Goal: Information Seeking & Learning: Compare options

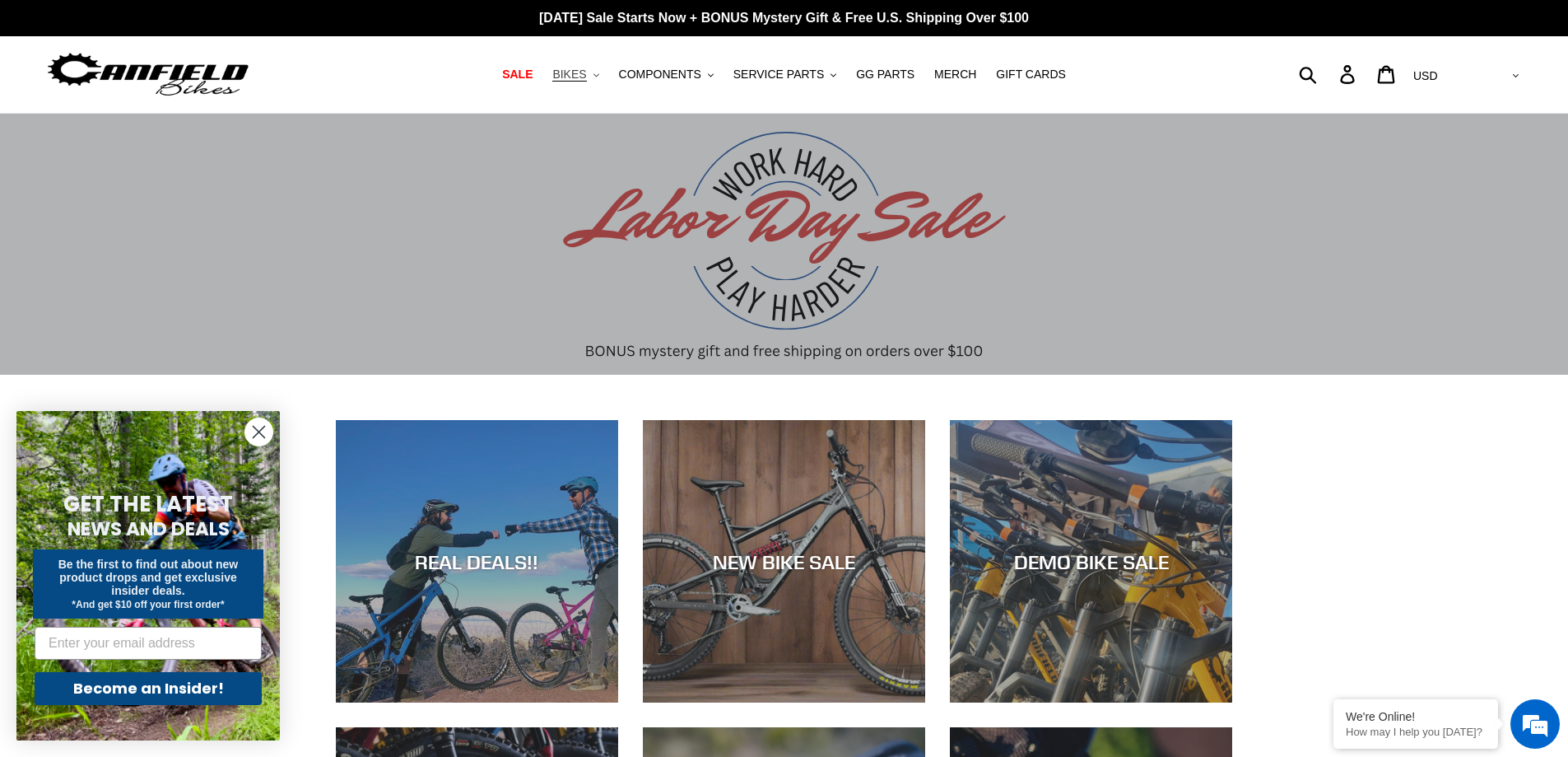
click at [599, 78] on icon ".cls-1{fill:#231f20}" at bounding box center [596, 76] width 5 height 5
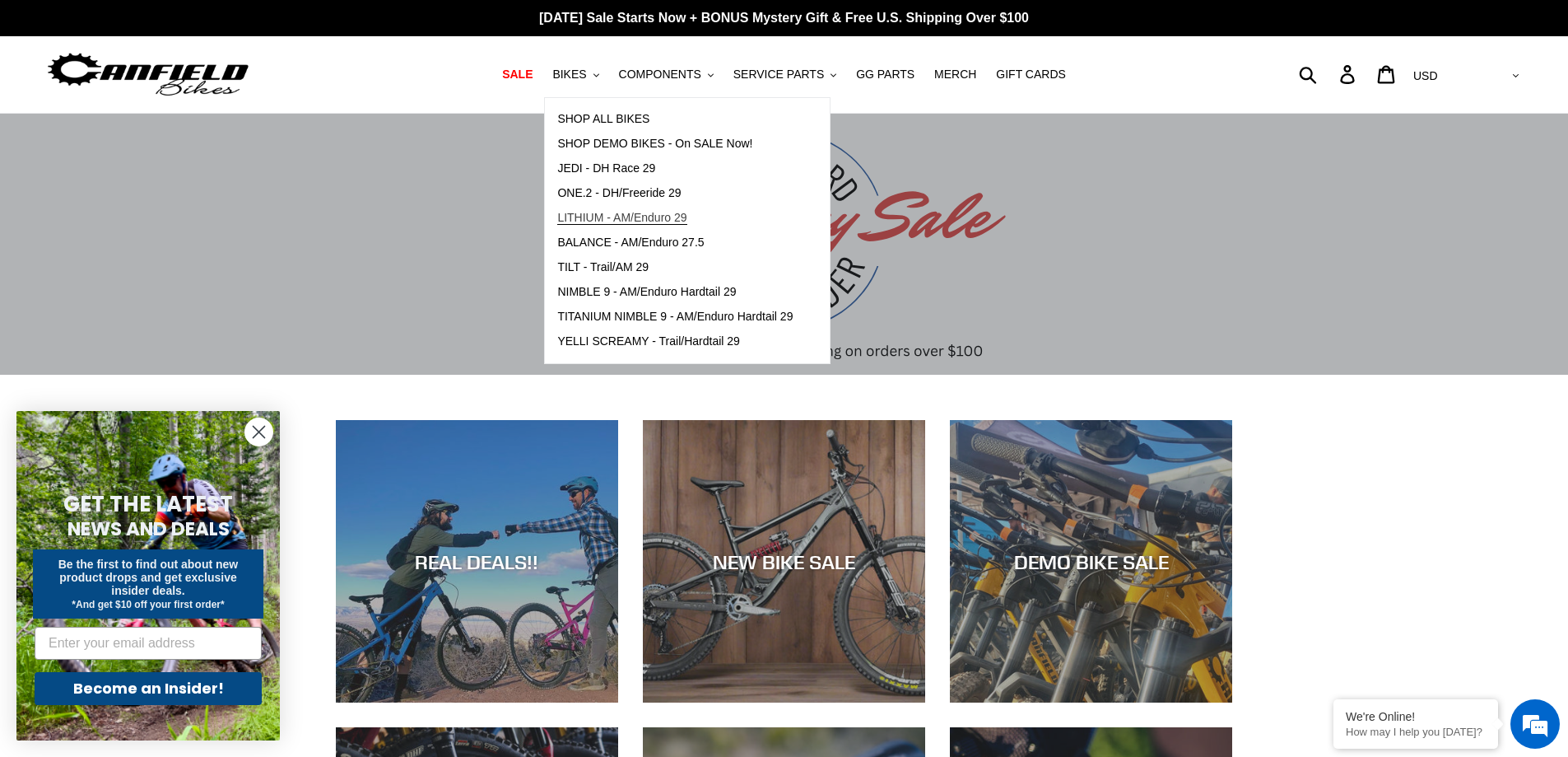
click at [661, 215] on span "LITHIUM - AM/Enduro 29" at bounding box center [622, 217] width 129 height 14
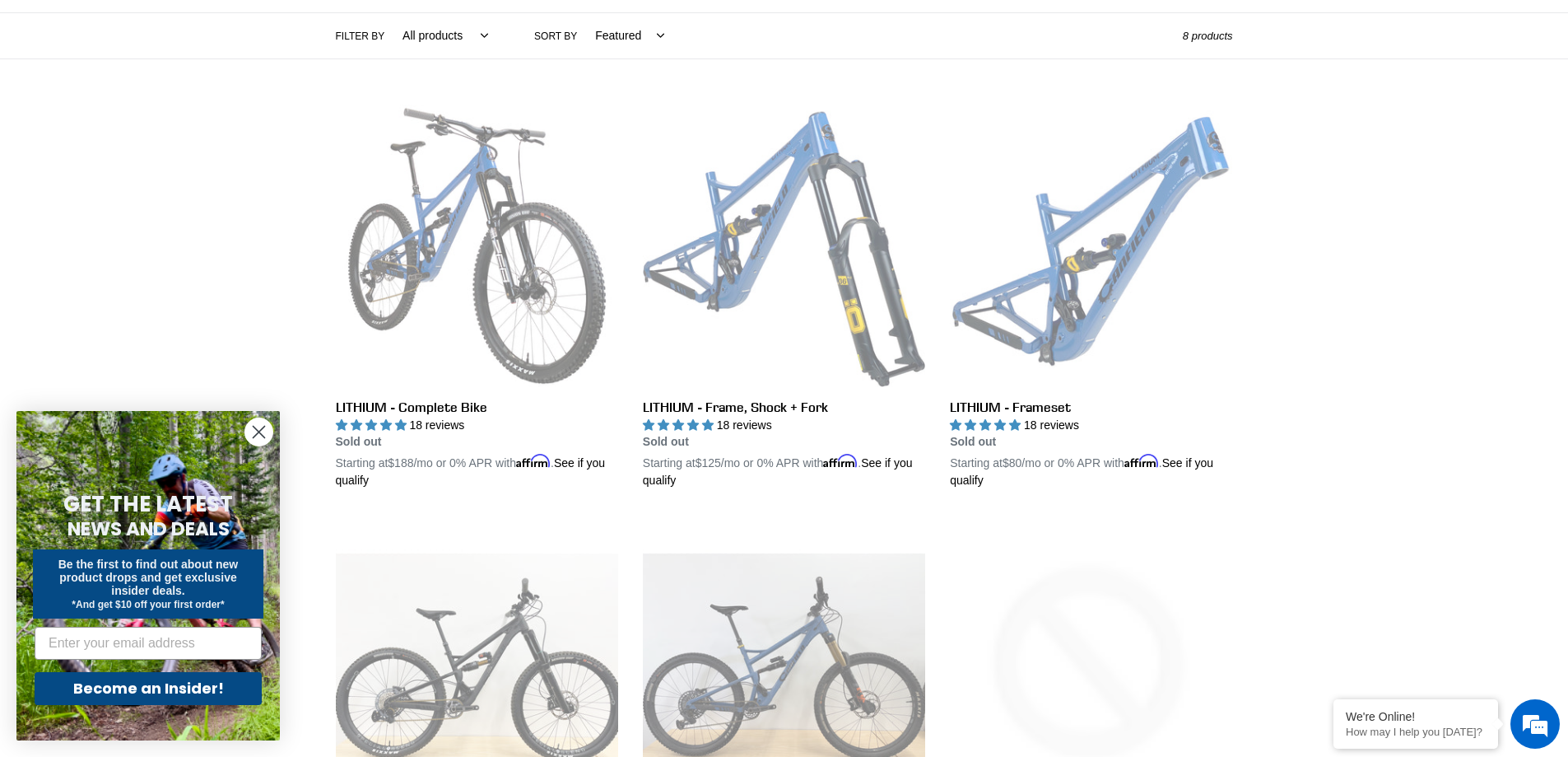
scroll to position [412, 0]
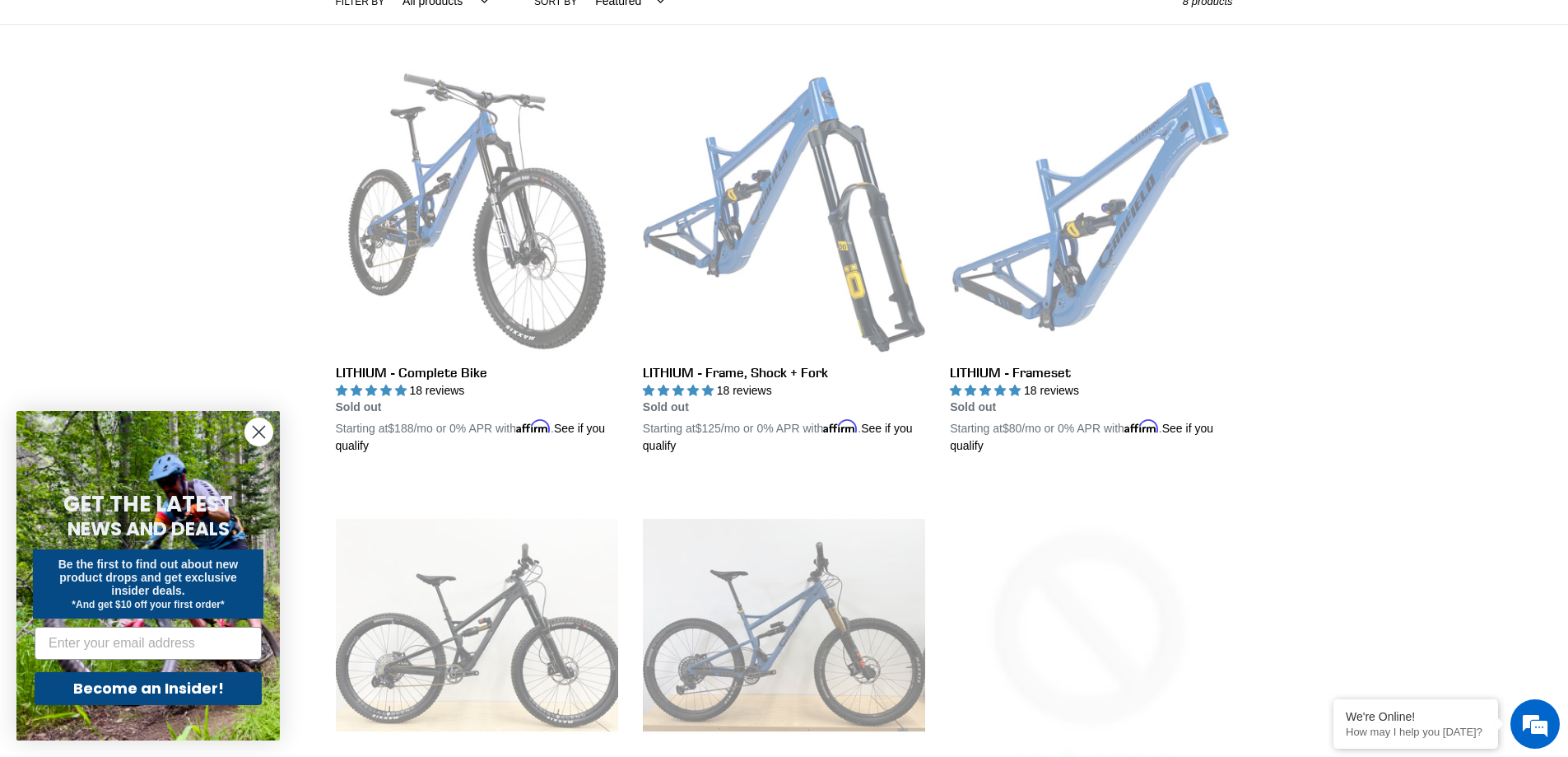
click at [266, 435] on circle "Close dialog" at bounding box center [259, 432] width 27 height 27
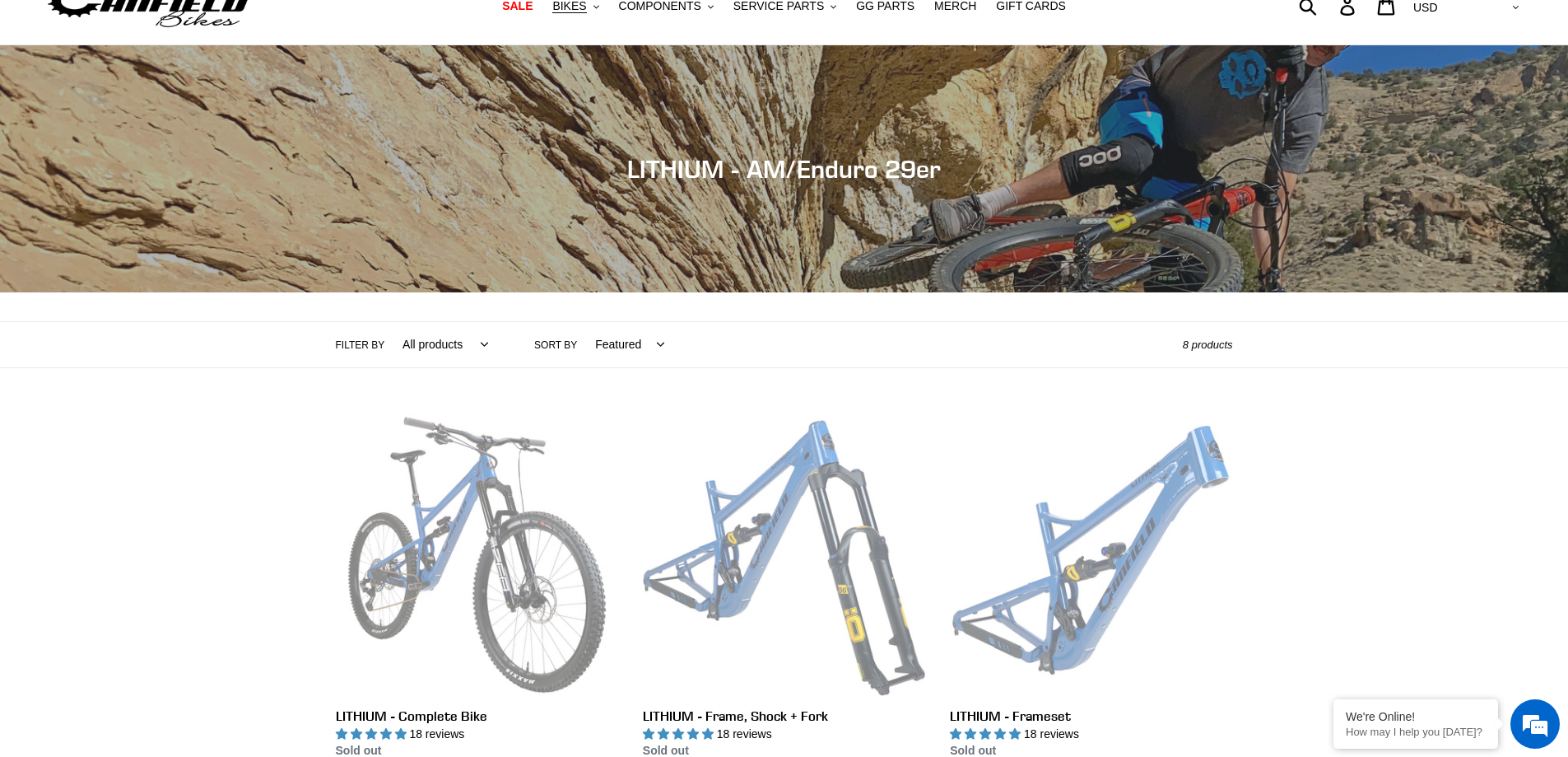
scroll to position [0, 0]
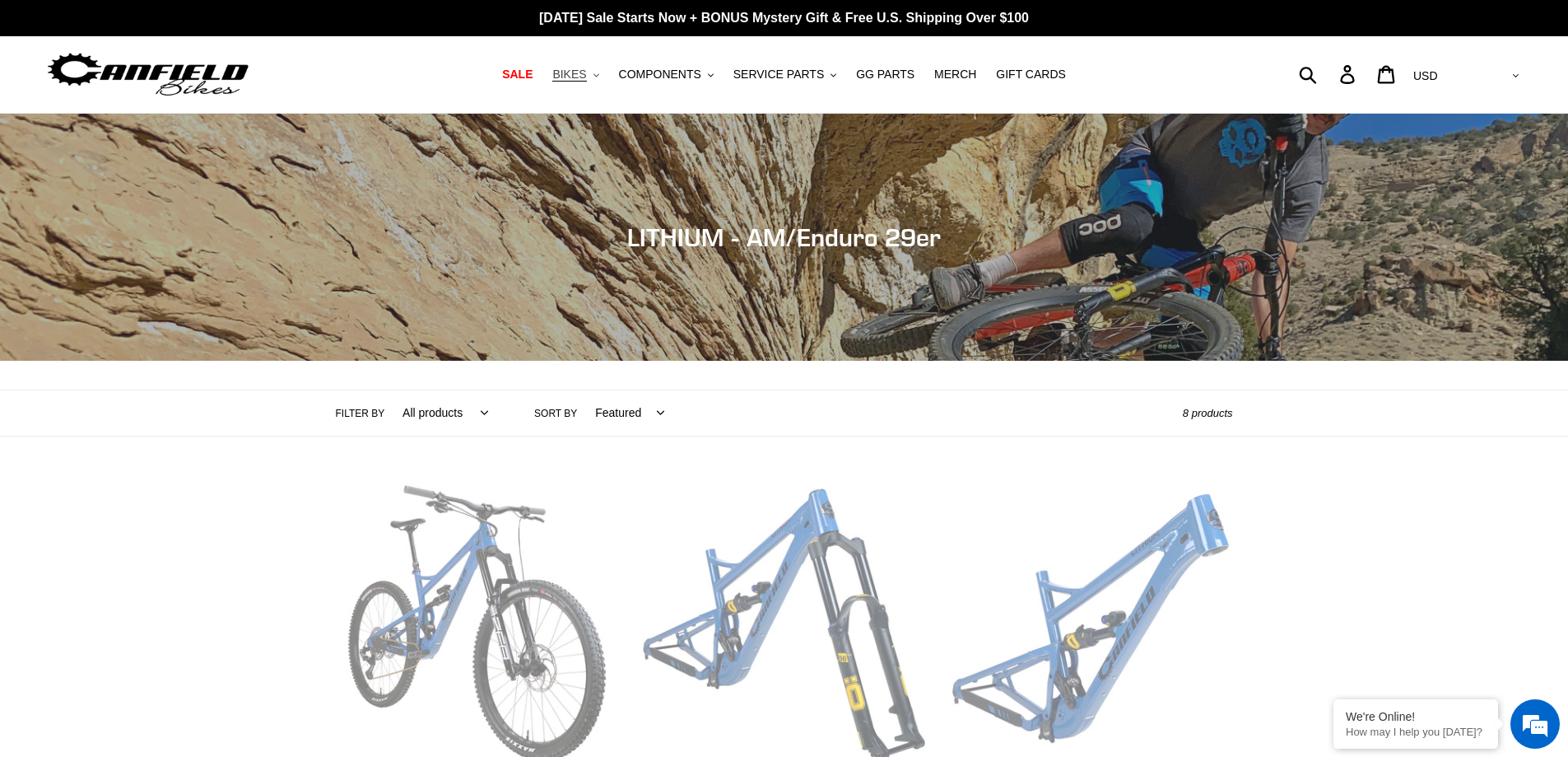
click at [606, 71] on button "BIKES .cls-1{fill:#231f20}" at bounding box center [575, 75] width 63 height 22
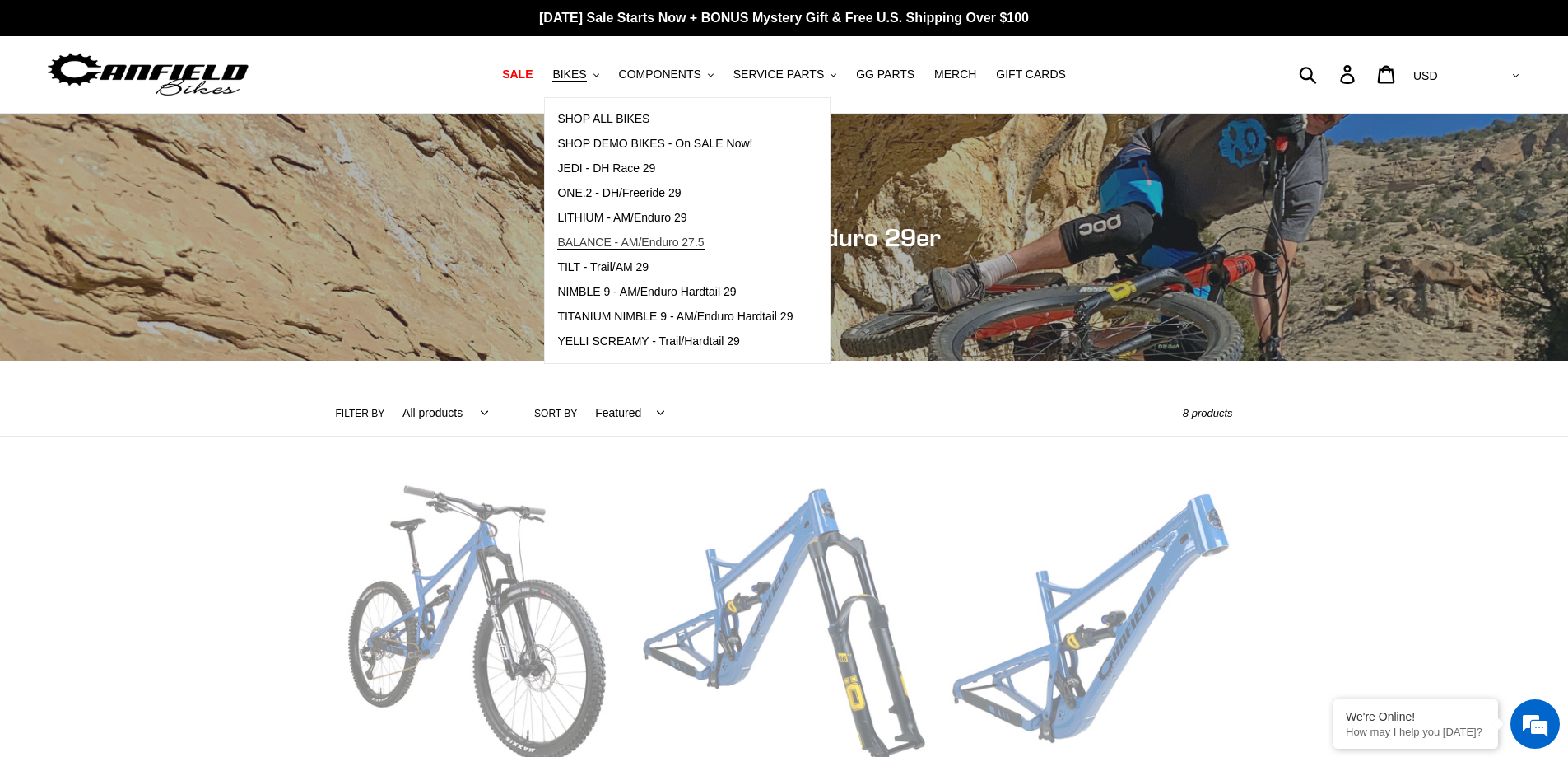
click at [659, 244] on span "BALANCE - AM/Enduro 27.5" at bounding box center [630, 242] width 147 height 14
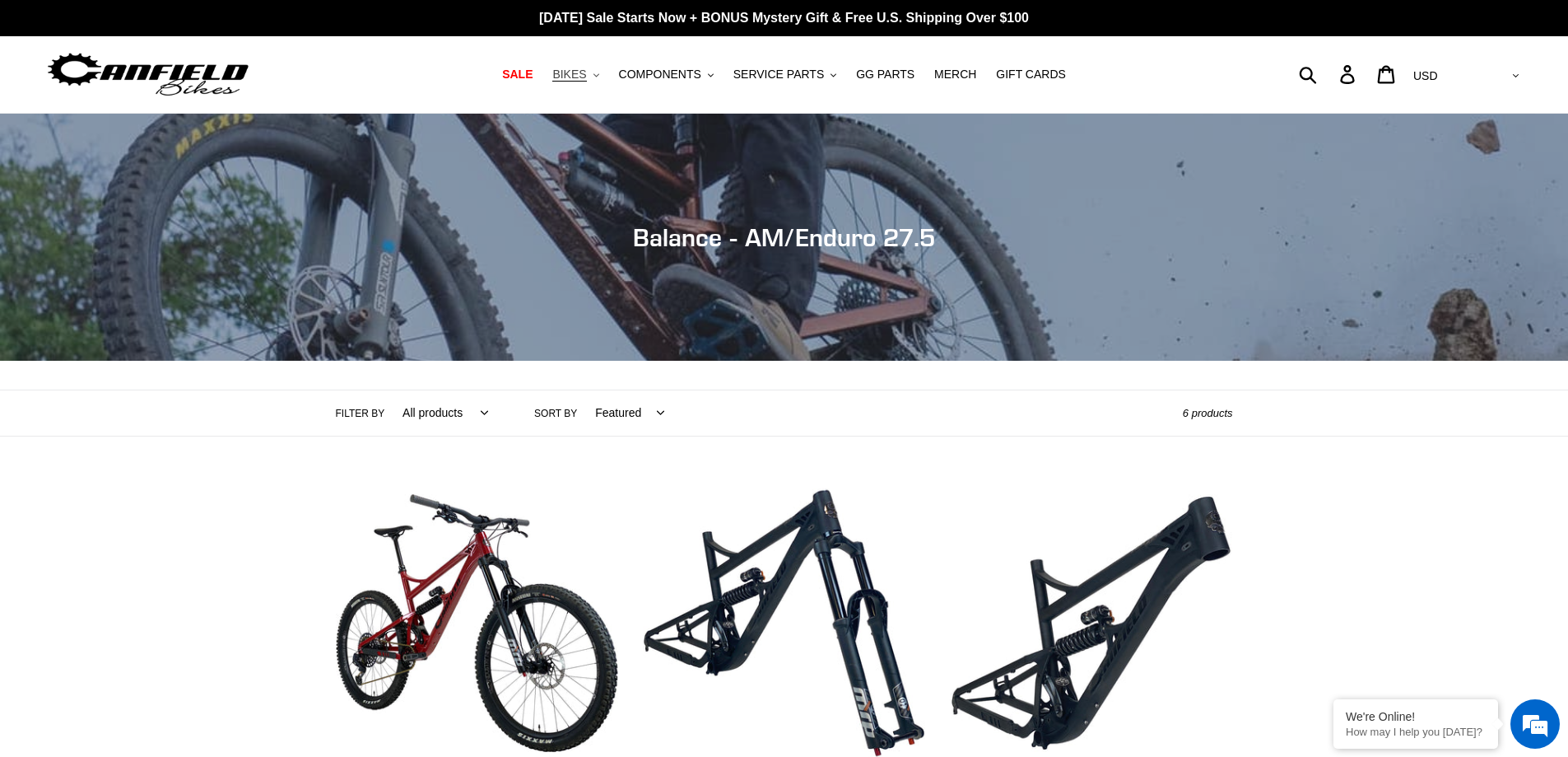
click at [606, 75] on button "BIKES .cls-1{fill:#231f20}" at bounding box center [575, 75] width 63 height 22
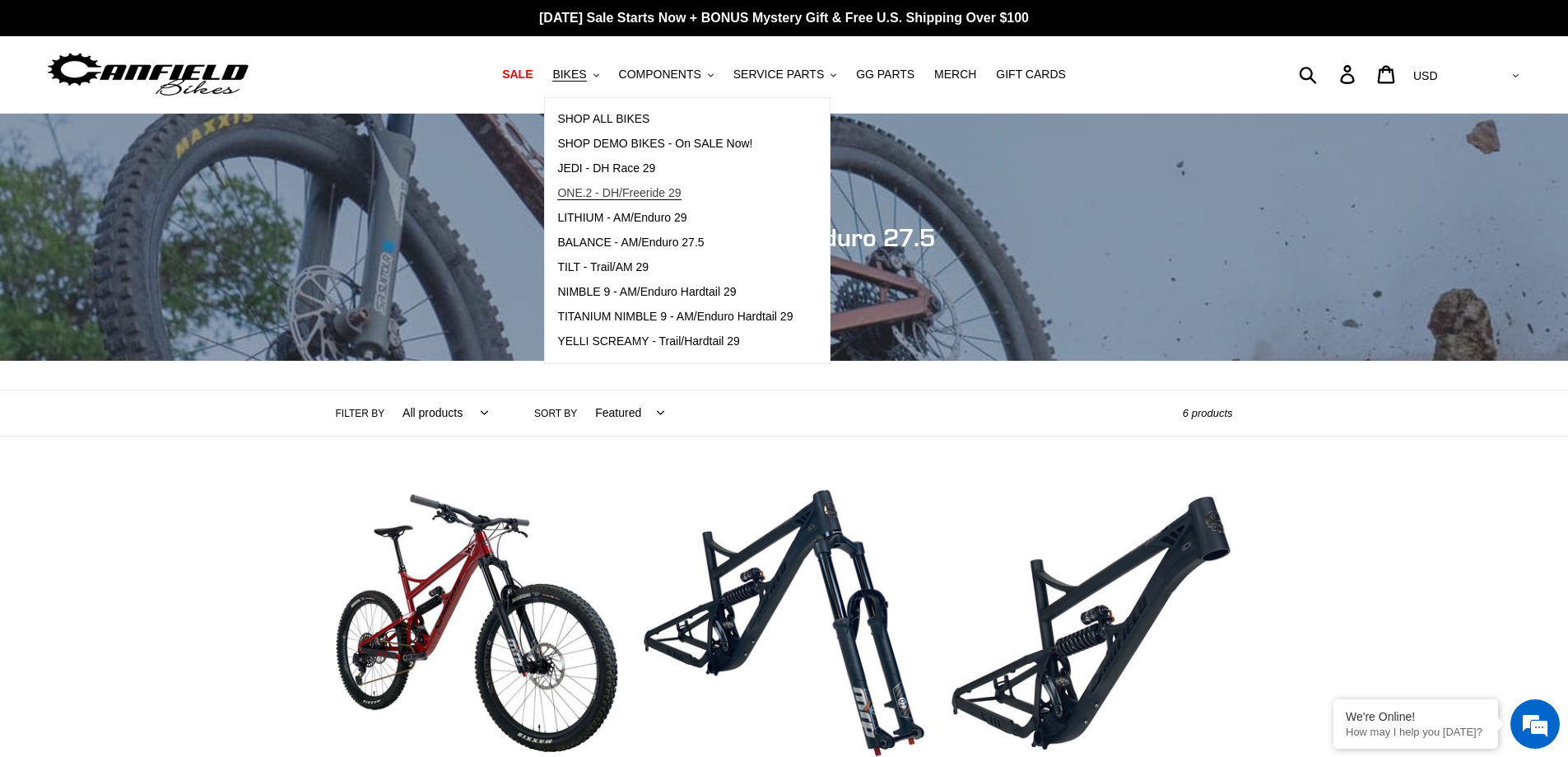
click at [677, 194] on span "ONE.2 - DH/Freeride 29" at bounding box center [619, 192] width 124 height 14
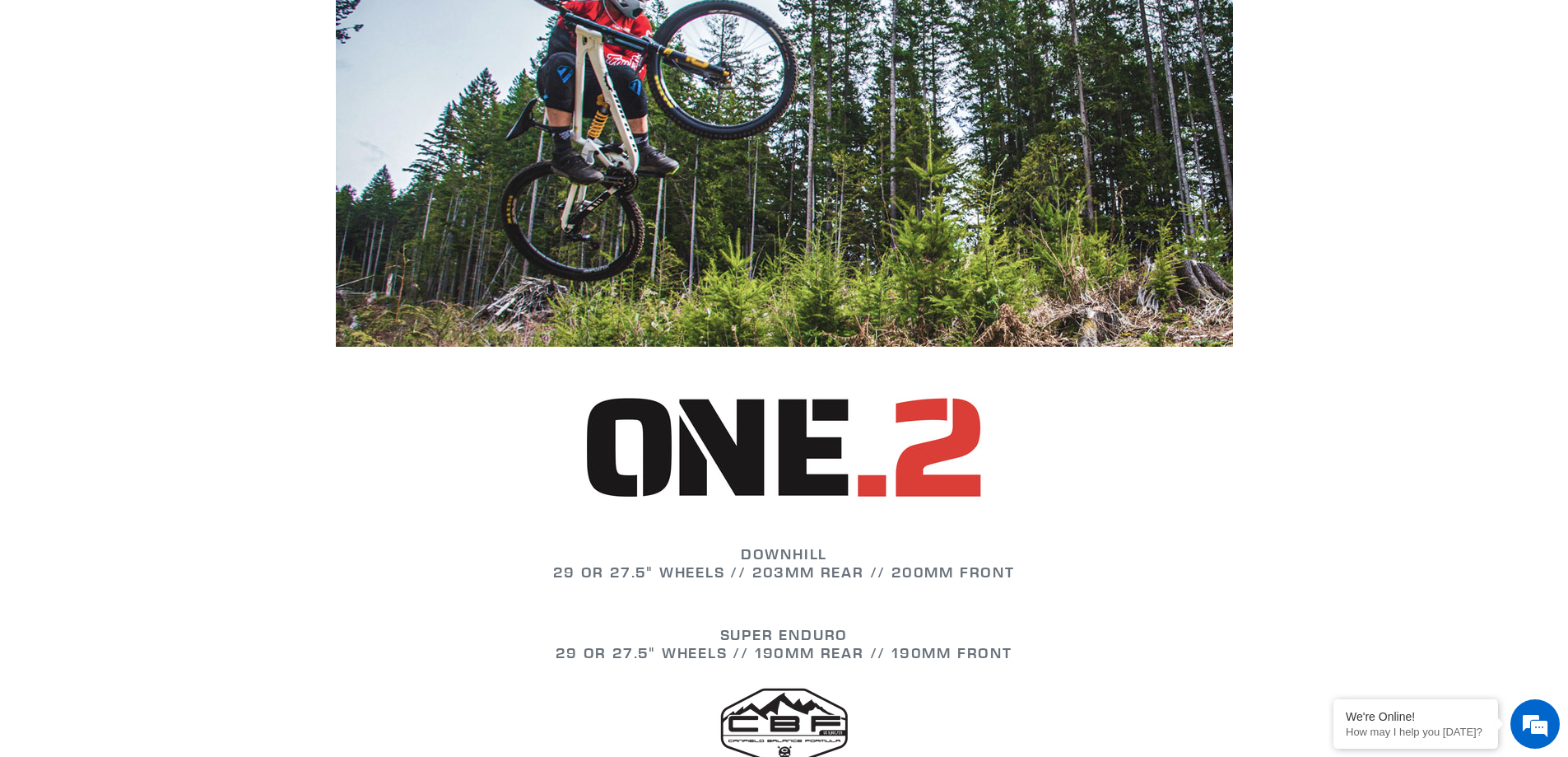
scroll to position [742, 0]
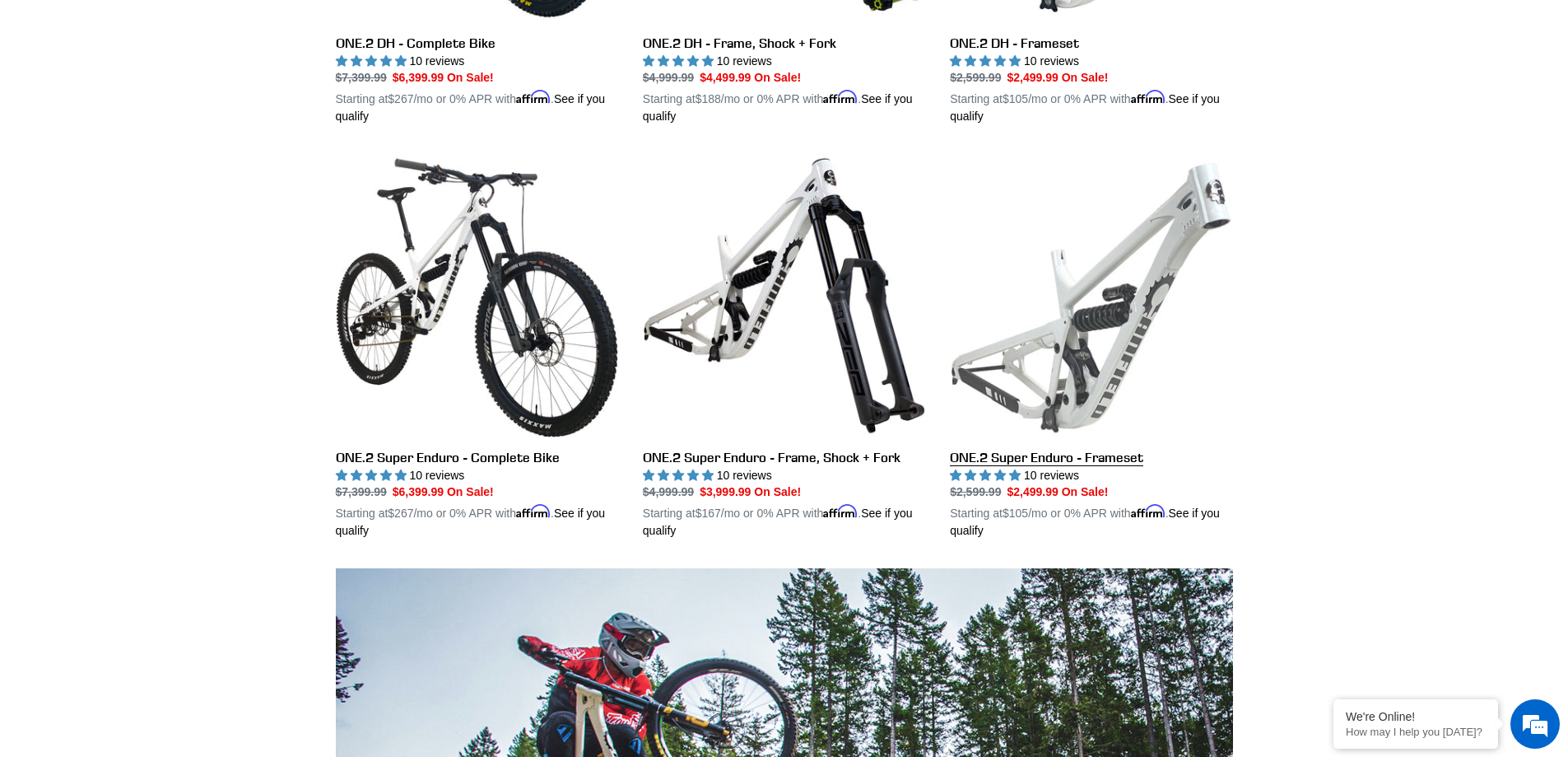
click at [1124, 358] on link "ONE.2 Super Enduro - Frameset" at bounding box center [1091, 346] width 282 height 385
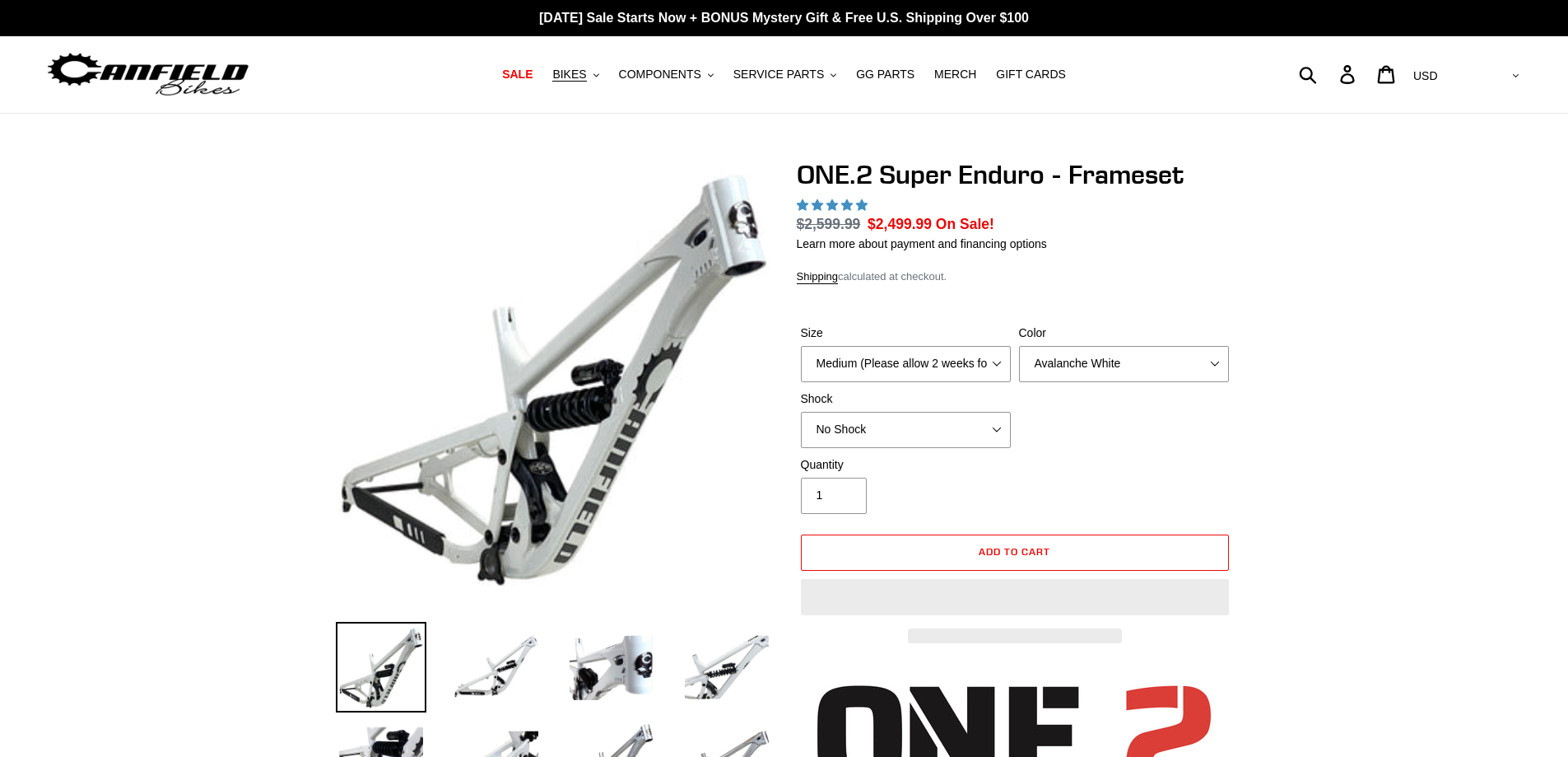
select select "highest-rating"
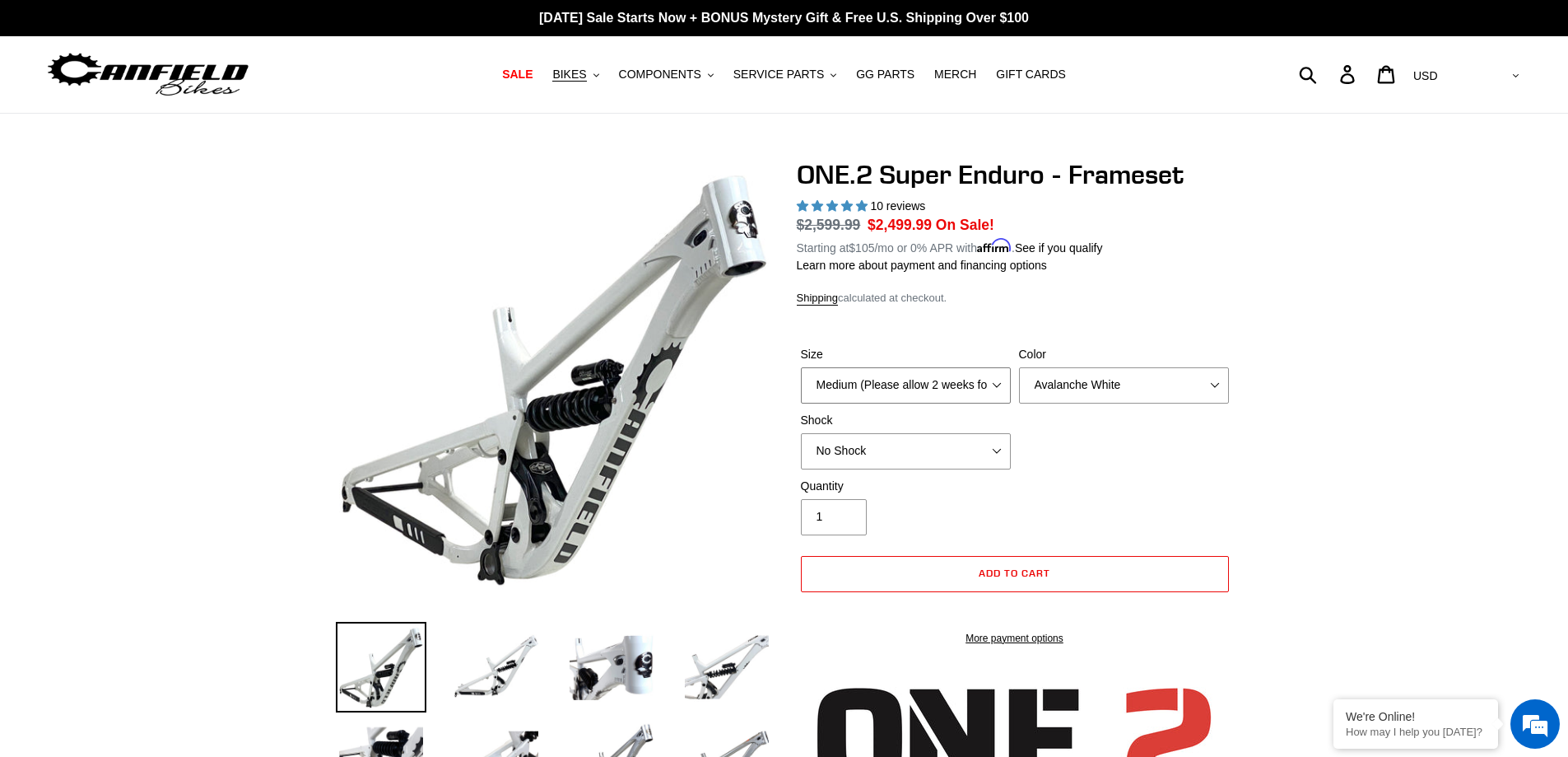
click at [1001, 374] on select "Medium (Please allow 2 weeks for delivery) Large (Sold Out)" at bounding box center [906, 385] width 210 height 36
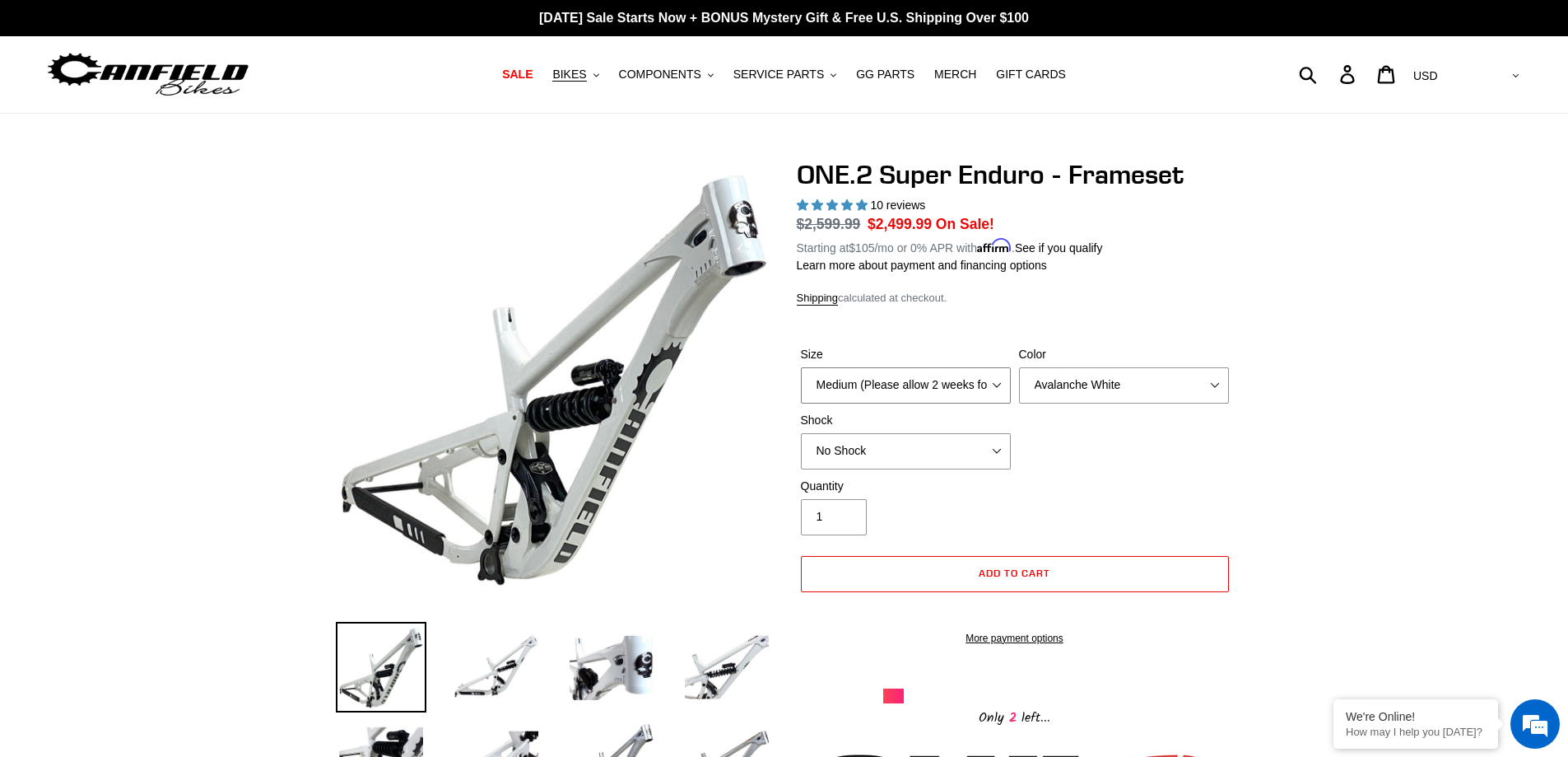
click at [1000, 374] on select "Medium (Please allow 2 weeks for delivery) Large (Sold Out)" at bounding box center [906, 385] width 210 height 36
click at [1099, 384] on select "Avalanche White Bentonite Grey" at bounding box center [1124, 385] width 210 height 36
select select "Bentonite Grey"
click at [1019, 367] on select "Avalanche White Bentonite Grey" at bounding box center [1124, 385] width 210 height 36
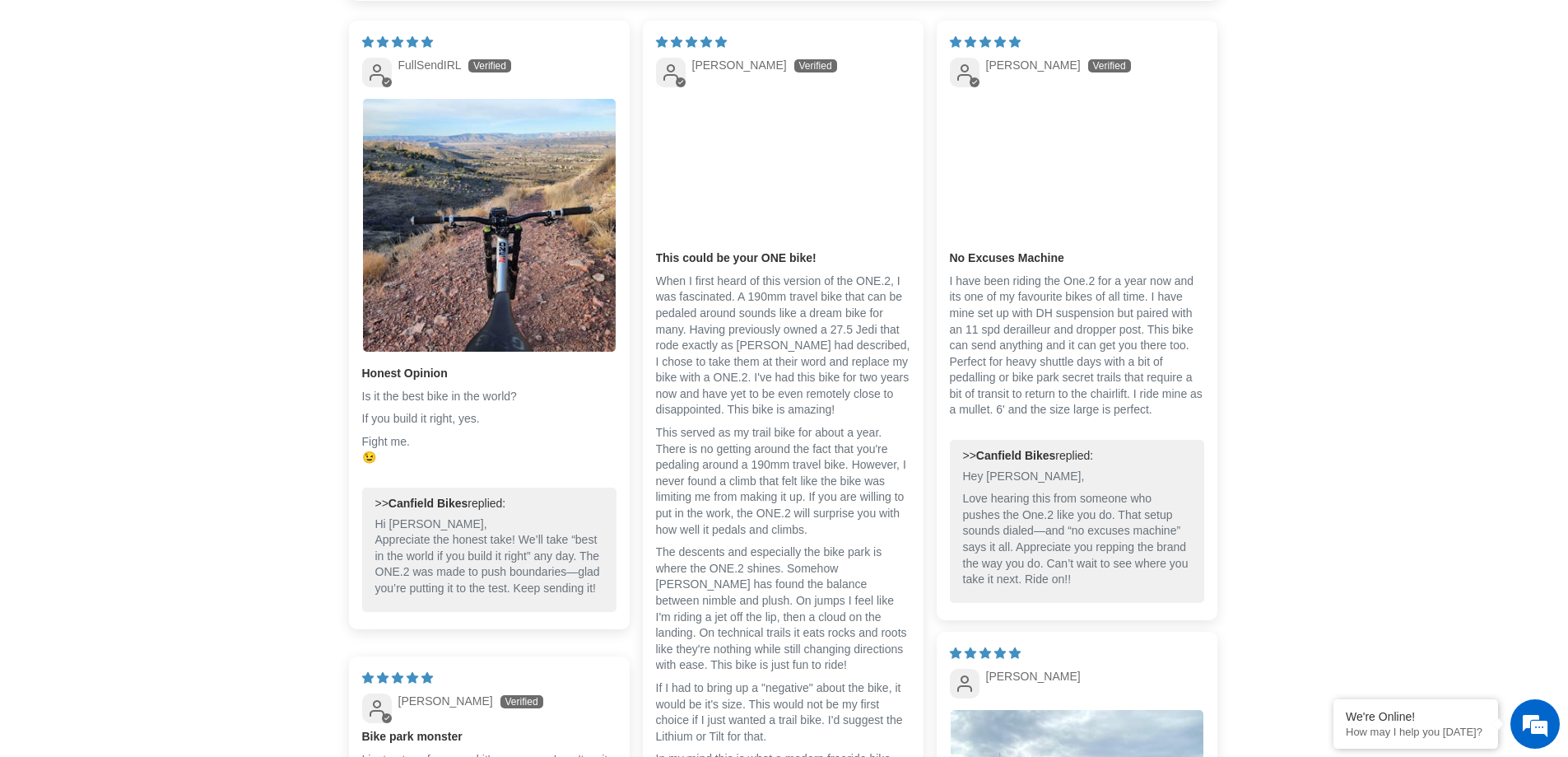
scroll to position [2717, 0]
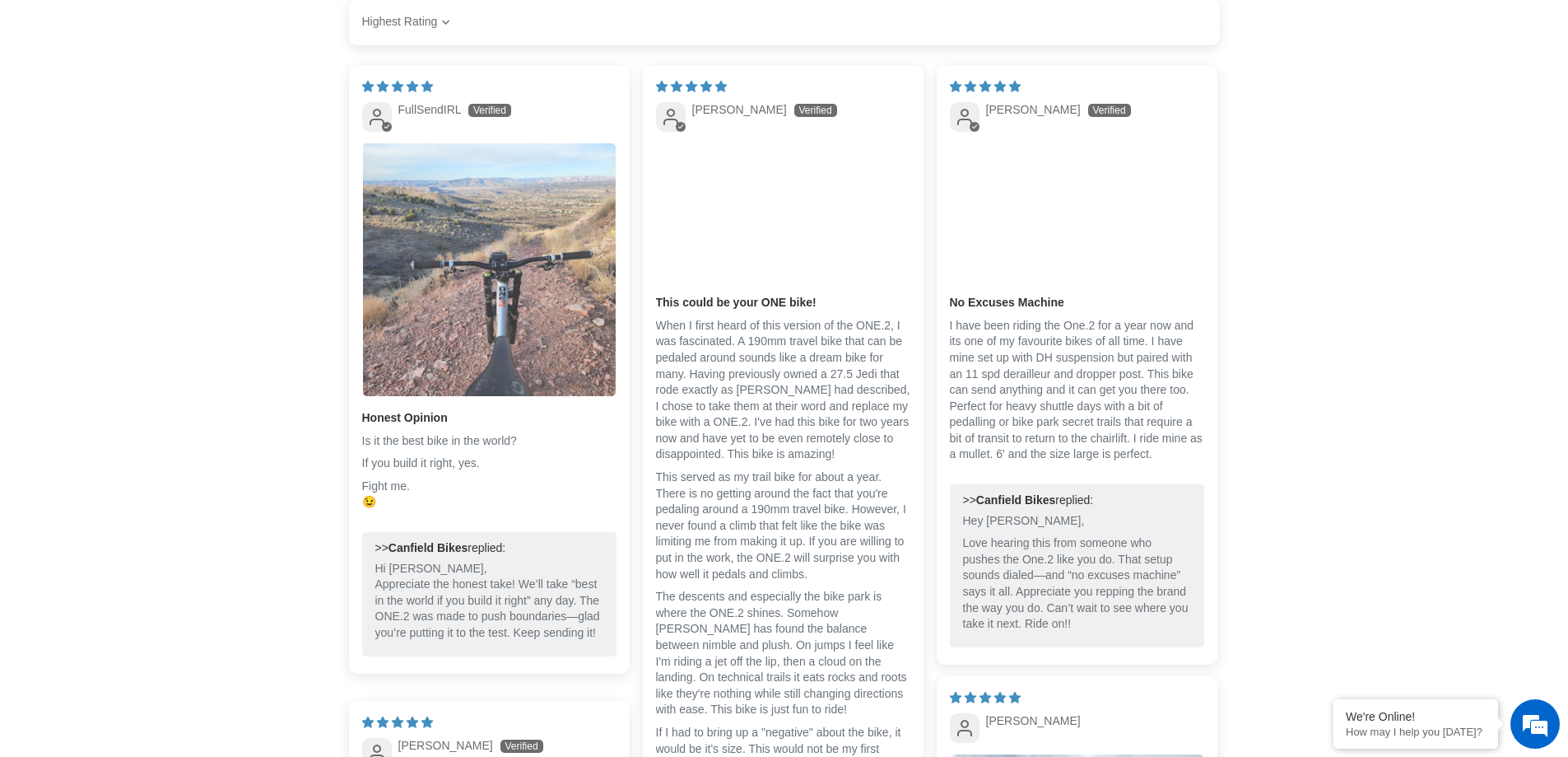
click at [508, 292] on img "Link to user picture 1" at bounding box center [490, 270] width 253 height 253
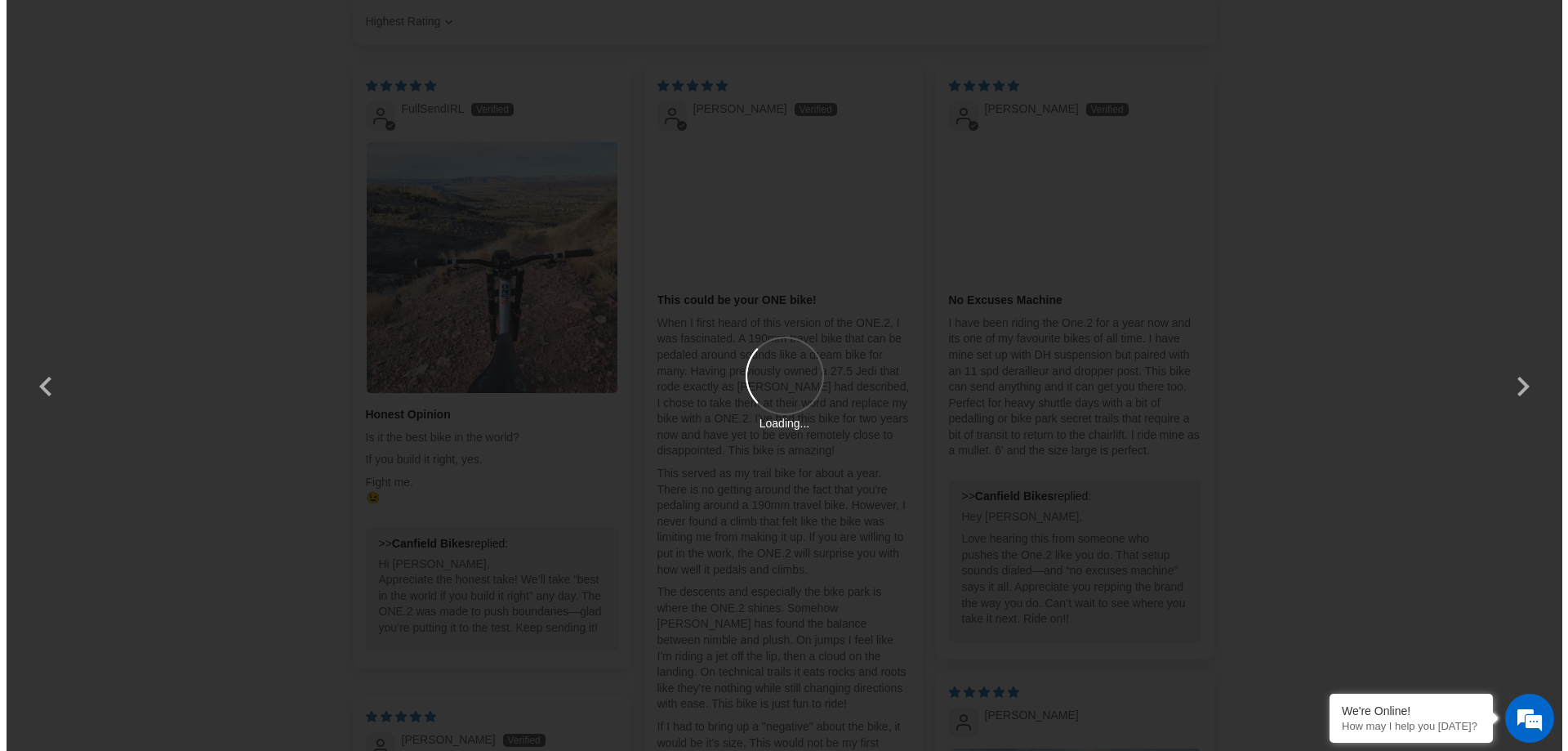
scroll to position [0, 0]
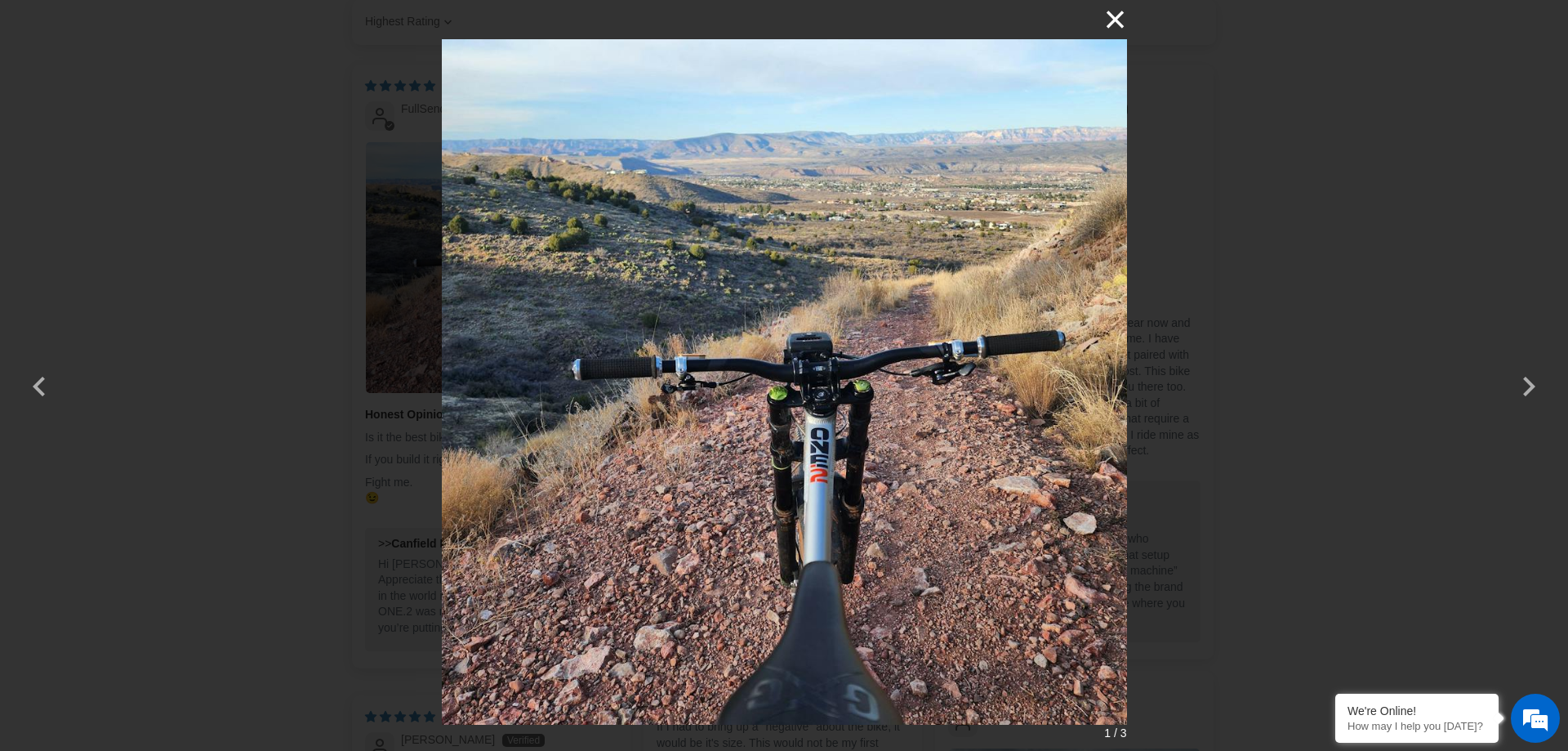
click at [1099, 16] on button "×" at bounding box center [1106, 19] width 39 height 39
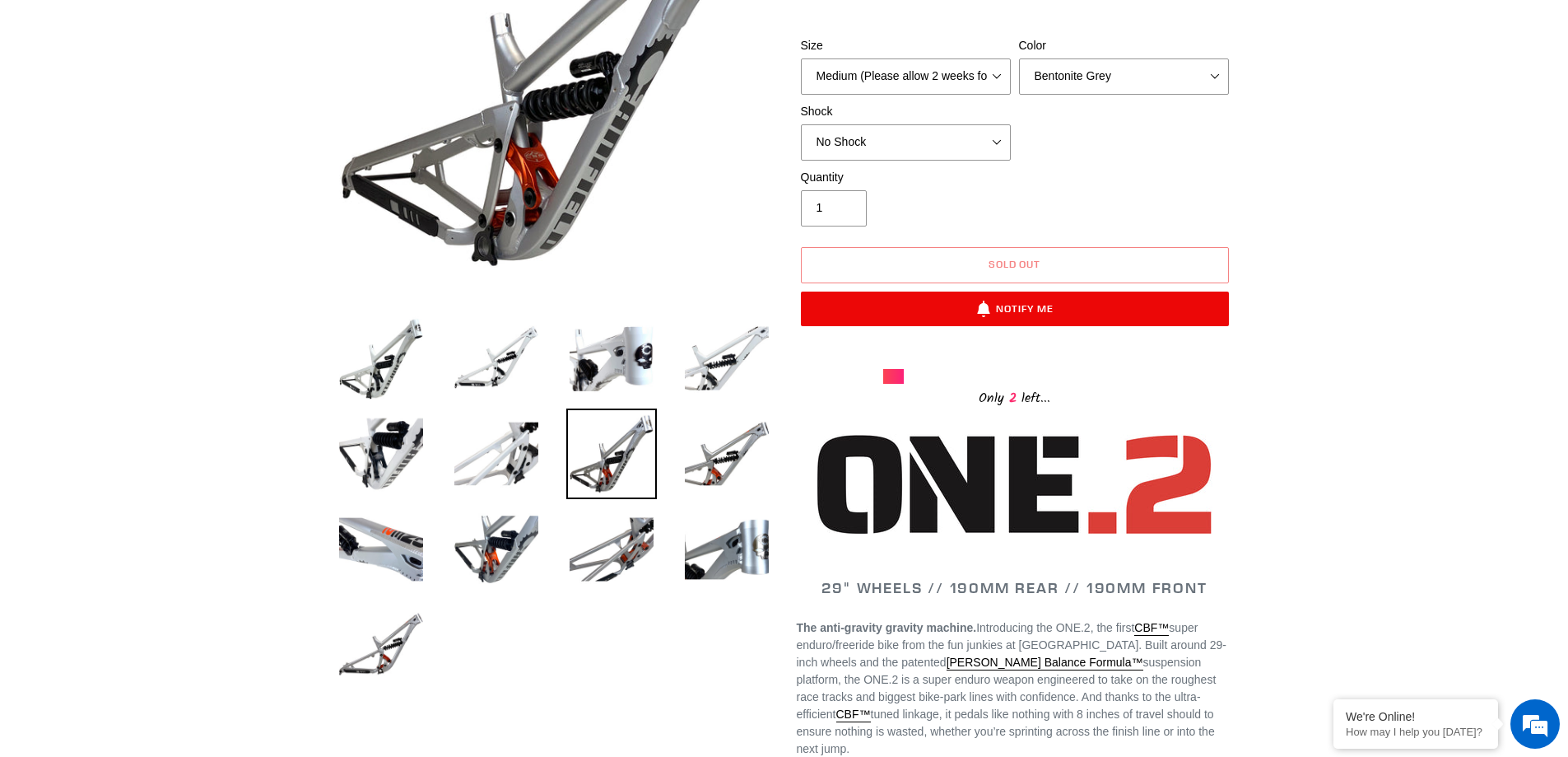
scroll to position [160, 0]
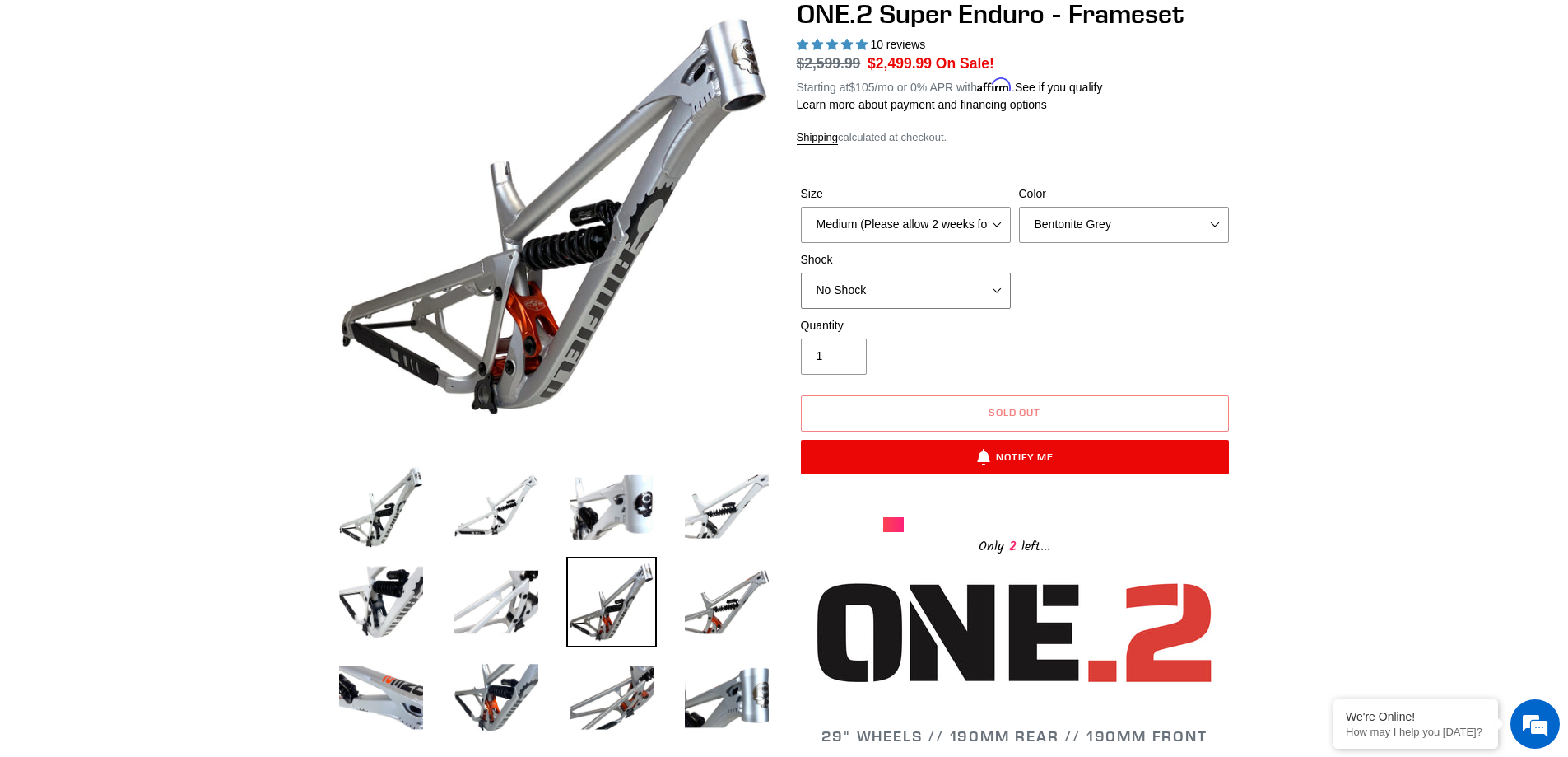
click at [965, 289] on select "No Shock RockShox Vivid Coil" at bounding box center [906, 291] width 210 height 36
click at [801, 272] on select "No Shock RockShox Vivid Coil" at bounding box center [906, 291] width 210 height 36
click at [995, 282] on select "No Shock RockShox Vivid Coil" at bounding box center [906, 291] width 210 height 36
select select "No Shock"
click at [801, 272] on select "No Shock RockShox Vivid Coil" at bounding box center [906, 291] width 210 height 36
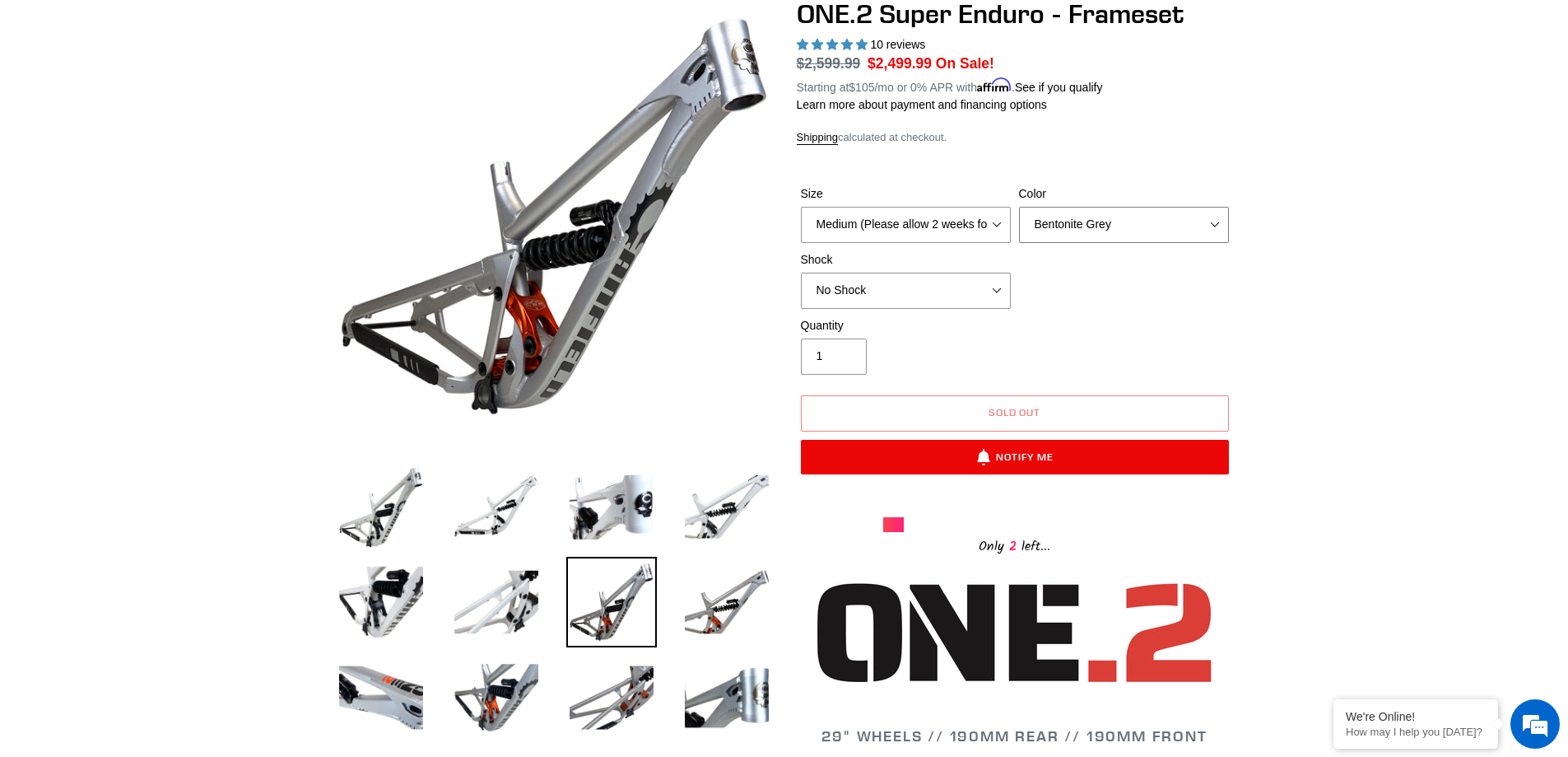
click at [1153, 227] on select "Avalanche White Bentonite Grey" at bounding box center [1124, 225] width 210 height 36
click at [980, 229] on select "Medium (Please allow 2 weeks for delivery) Large (Sold Out)" at bounding box center [906, 225] width 210 height 36
click at [1187, 212] on select "Avalanche White Bentonite Grey" at bounding box center [1124, 225] width 210 height 36
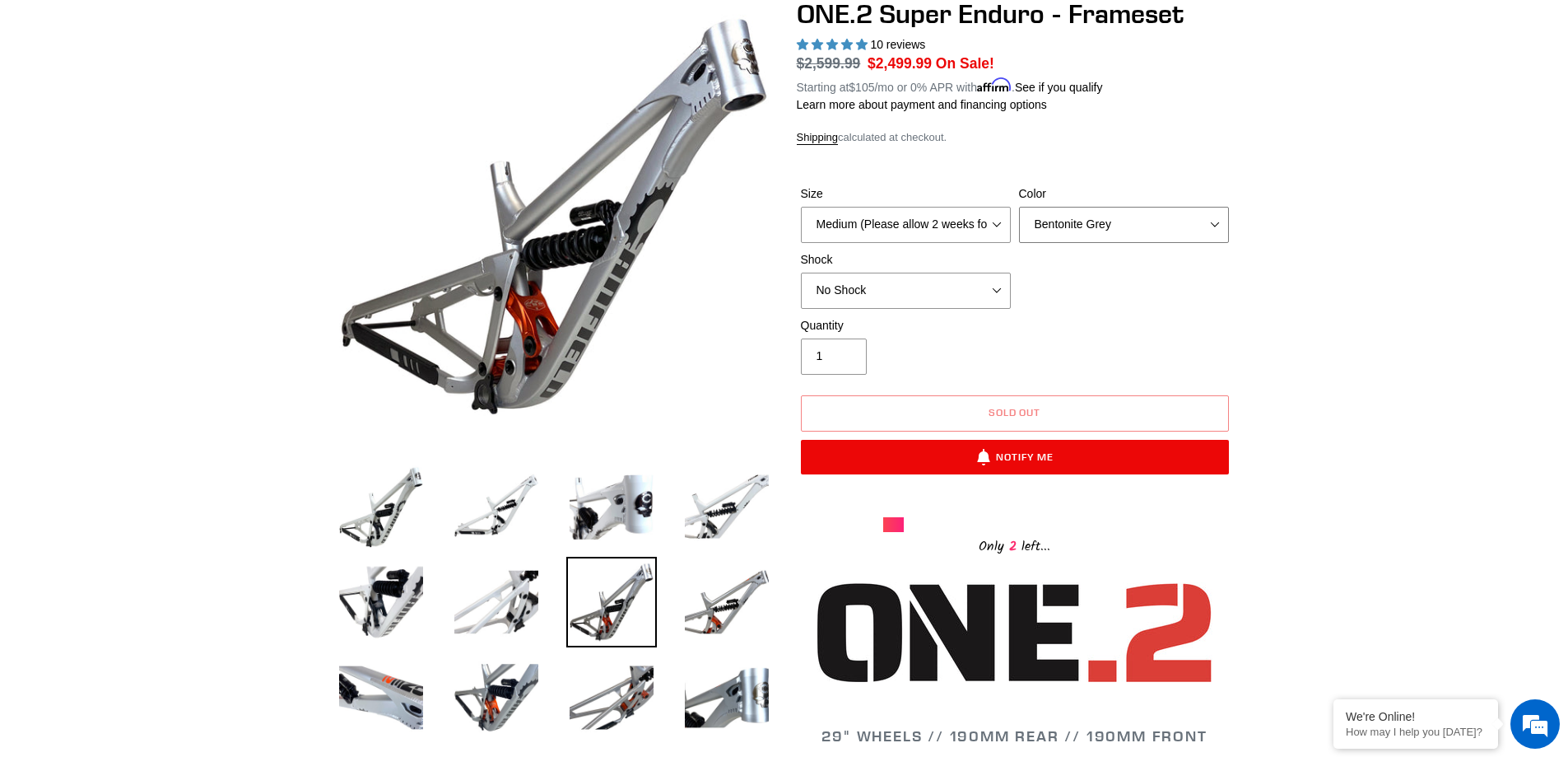
select select "Avalanche White"
click at [1019, 207] on select "Avalanche White Bentonite Grey" at bounding box center [1124, 225] width 210 height 36
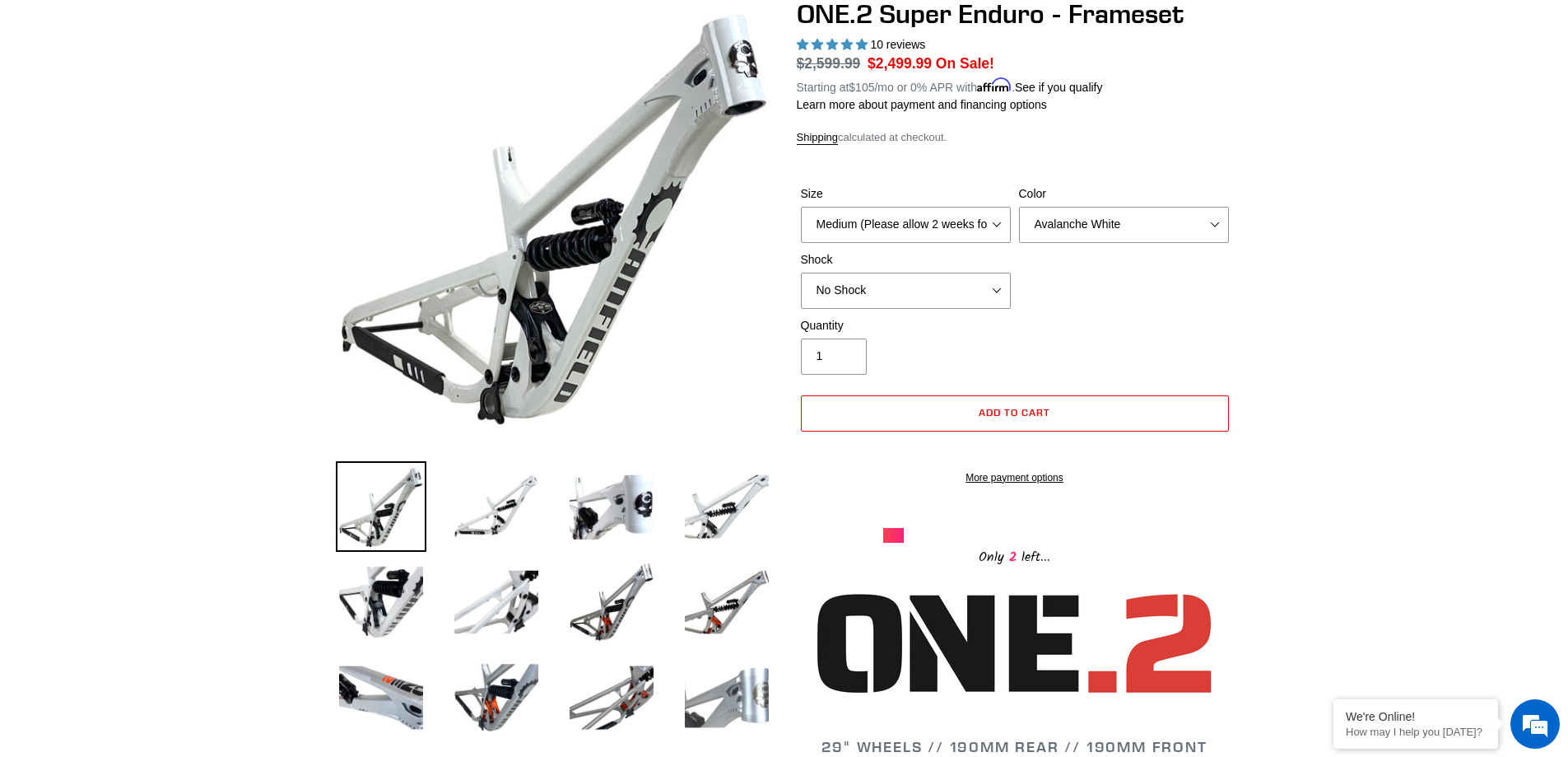
click at [722, 686] on img at bounding box center [727, 697] width 90 height 90
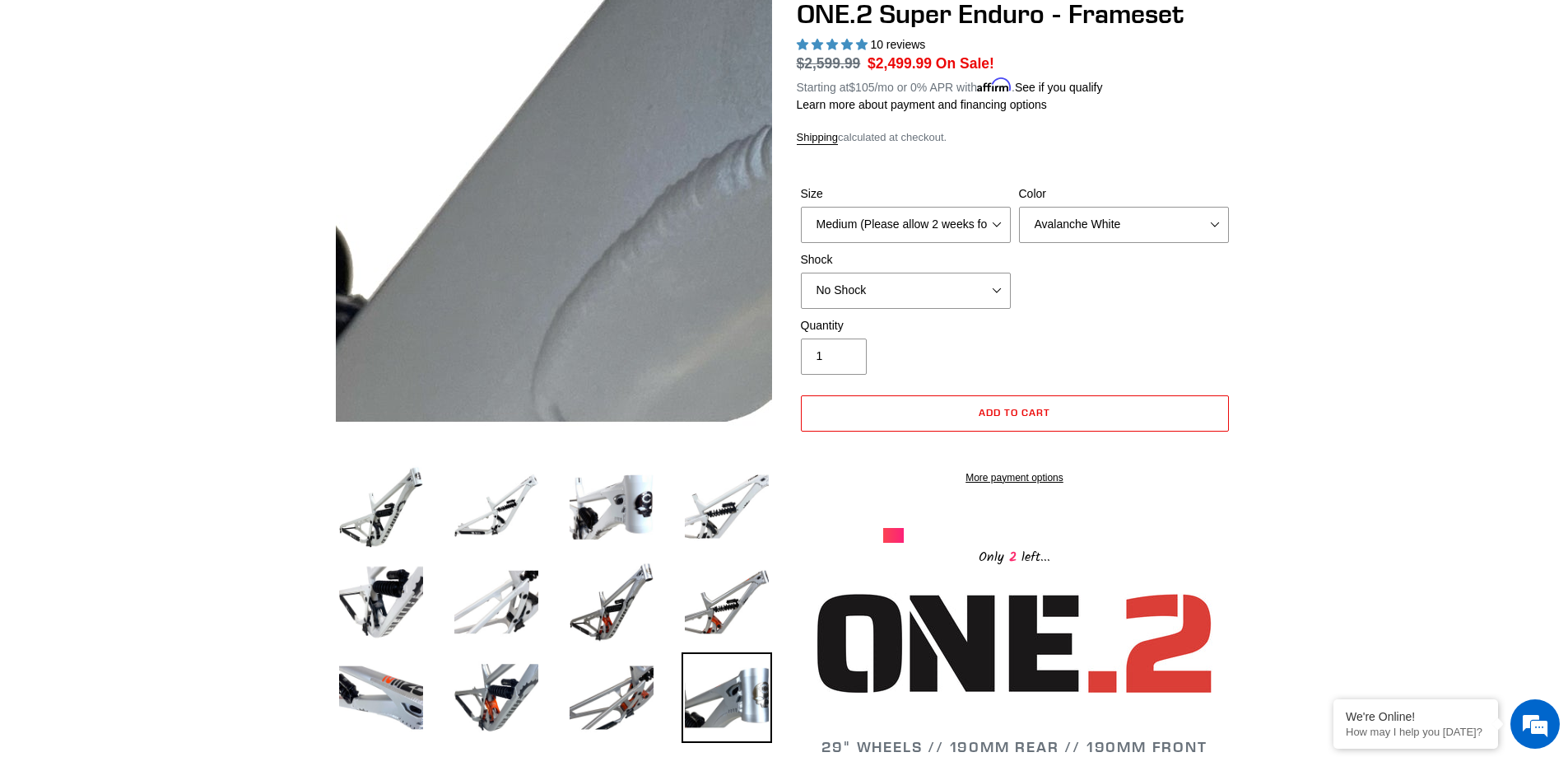
scroll to position [407, 0]
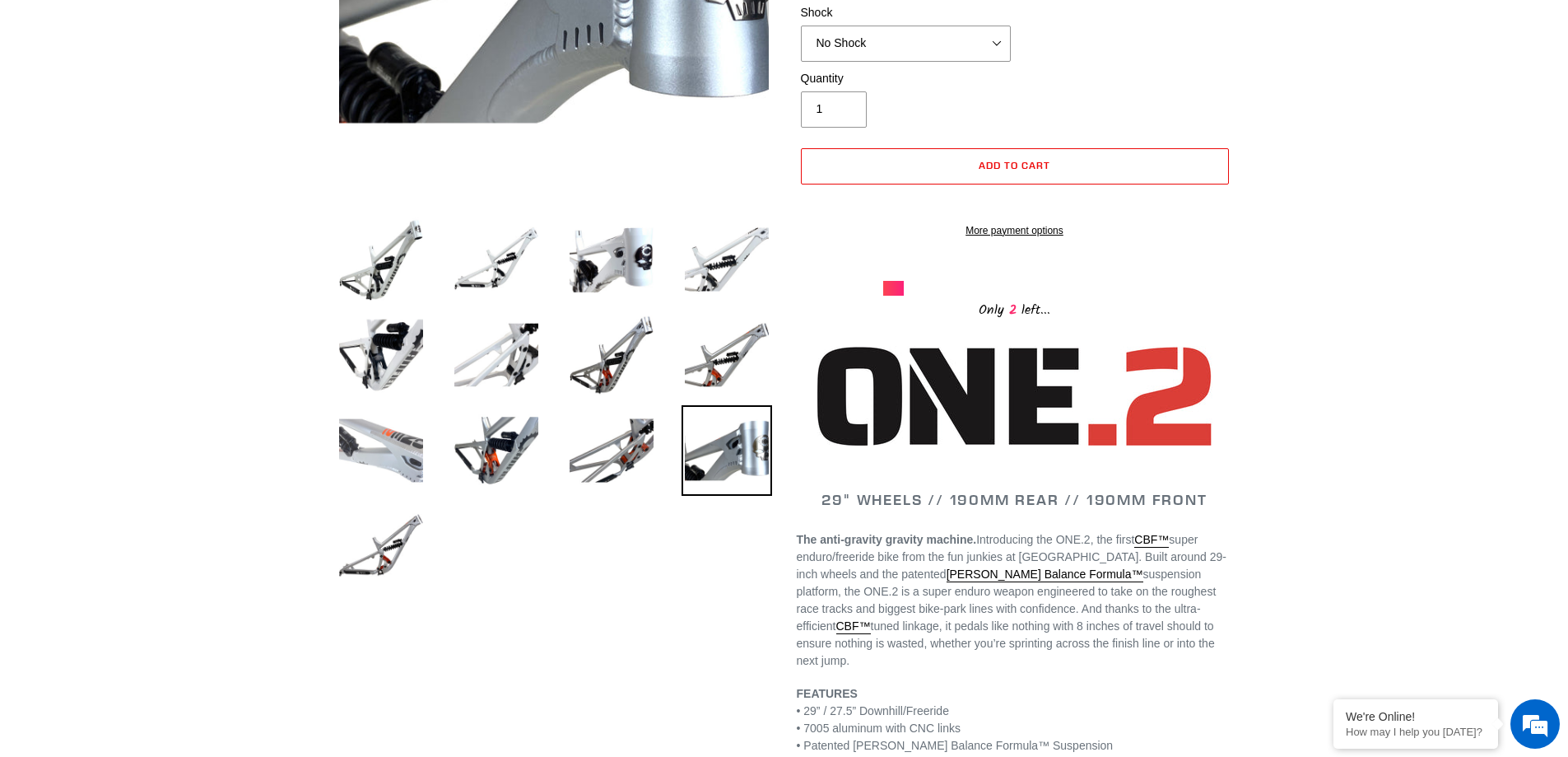
click at [409, 435] on img at bounding box center [381, 450] width 90 height 90
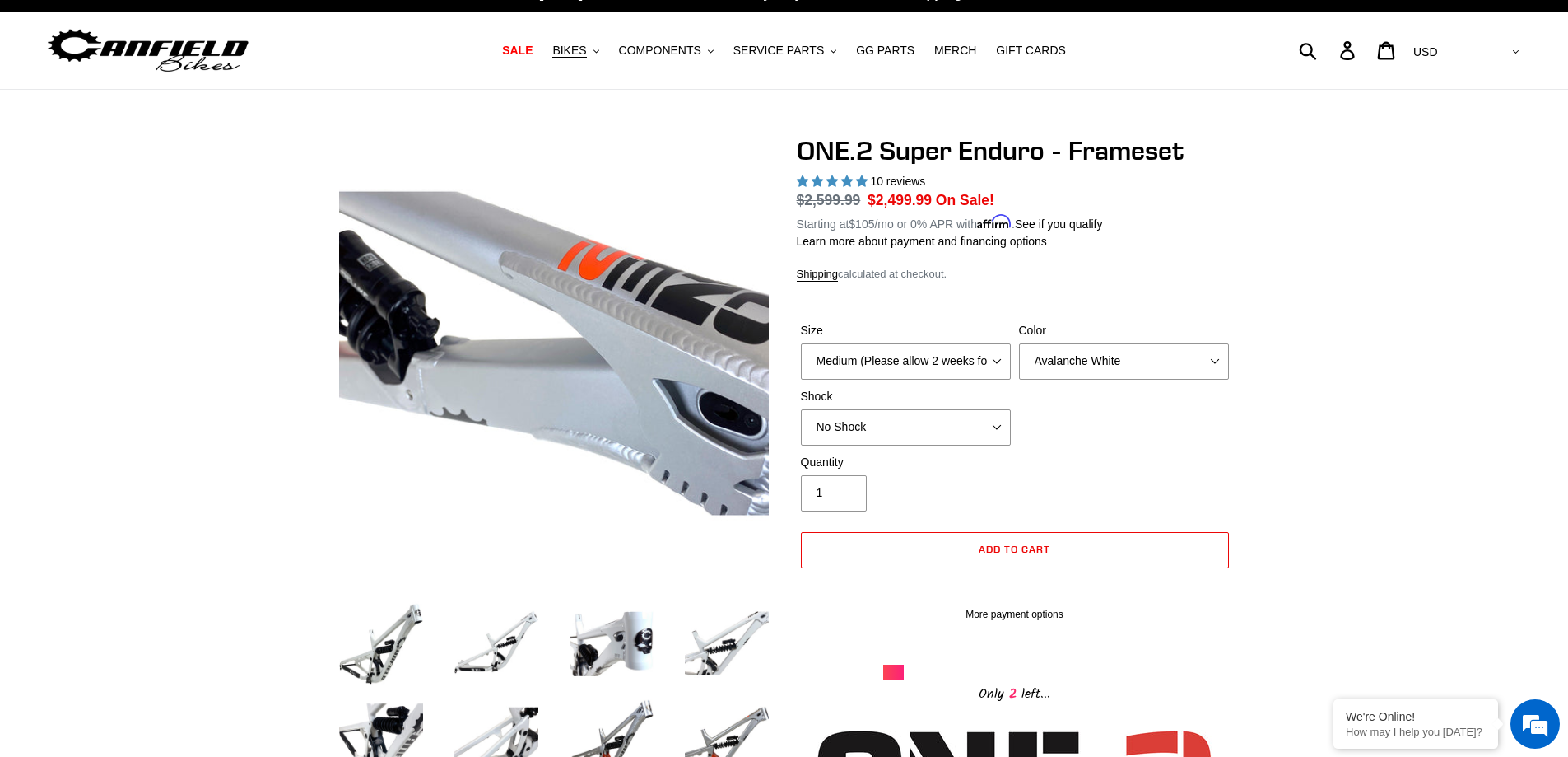
scroll to position [0, 0]
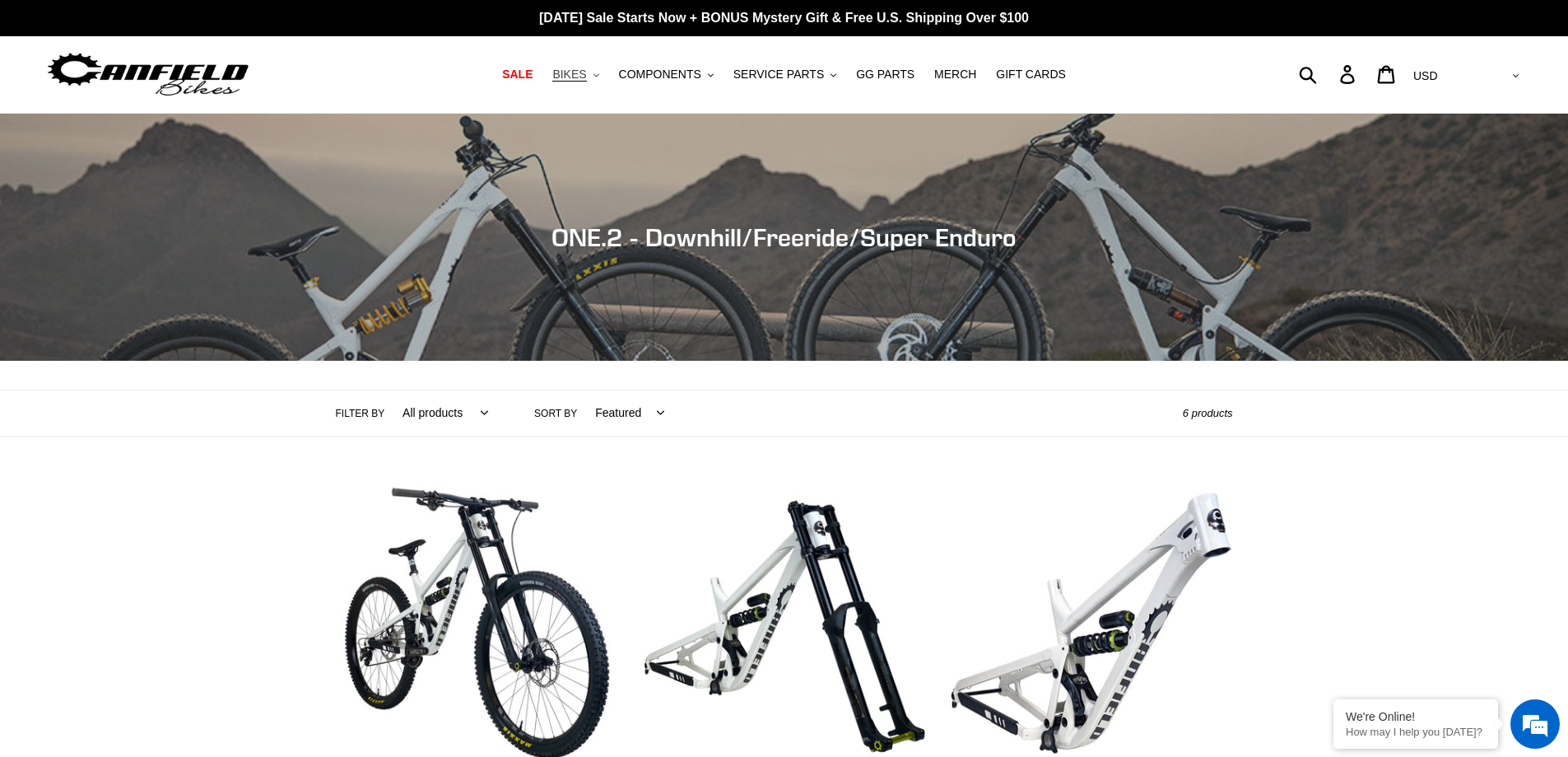
click at [606, 77] on button "BIKES .cls-1{fill:#231f20}" at bounding box center [575, 75] width 63 height 22
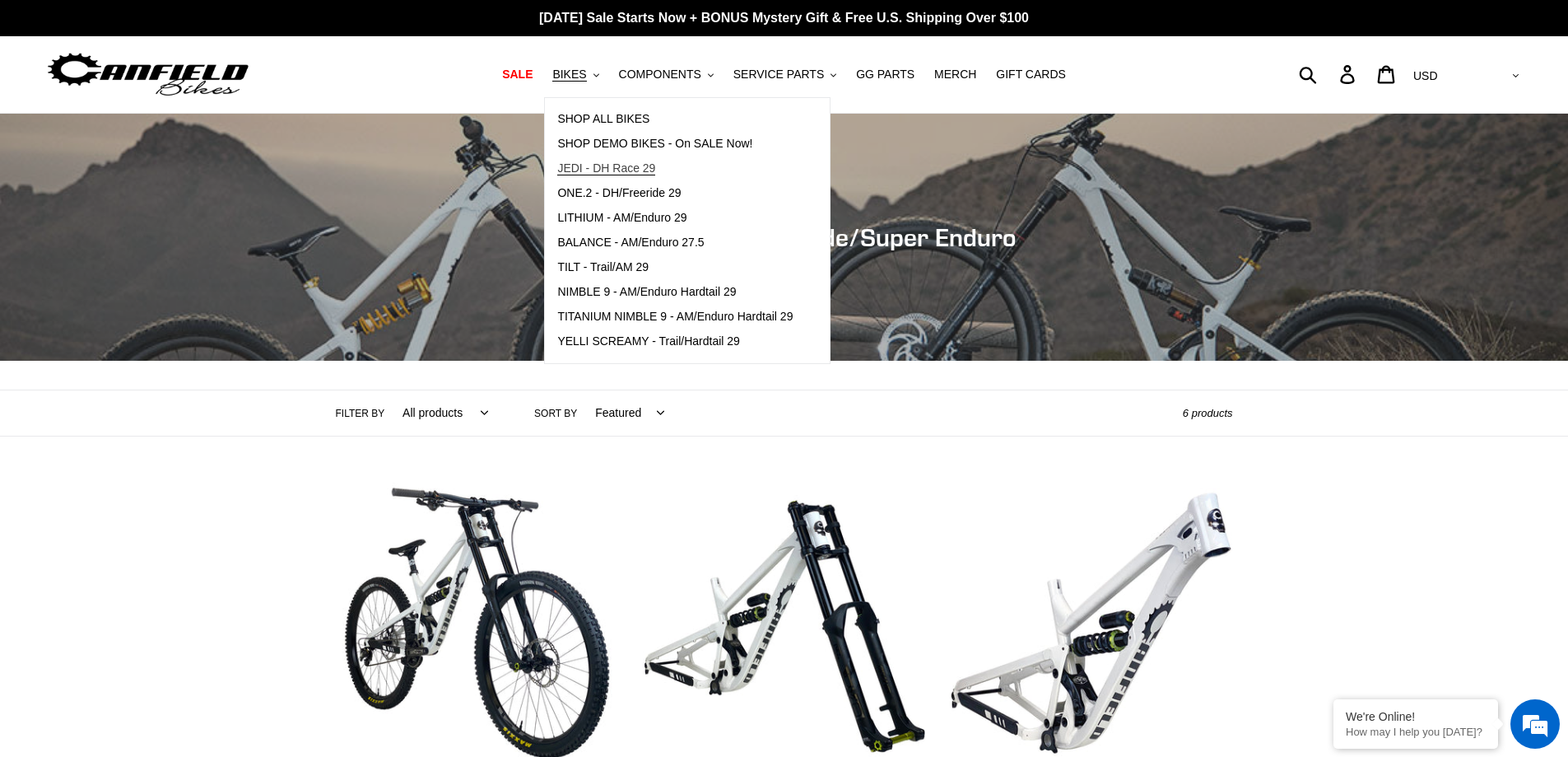
click at [638, 165] on span "JEDI - DH Race 29" at bounding box center [606, 168] width 98 height 14
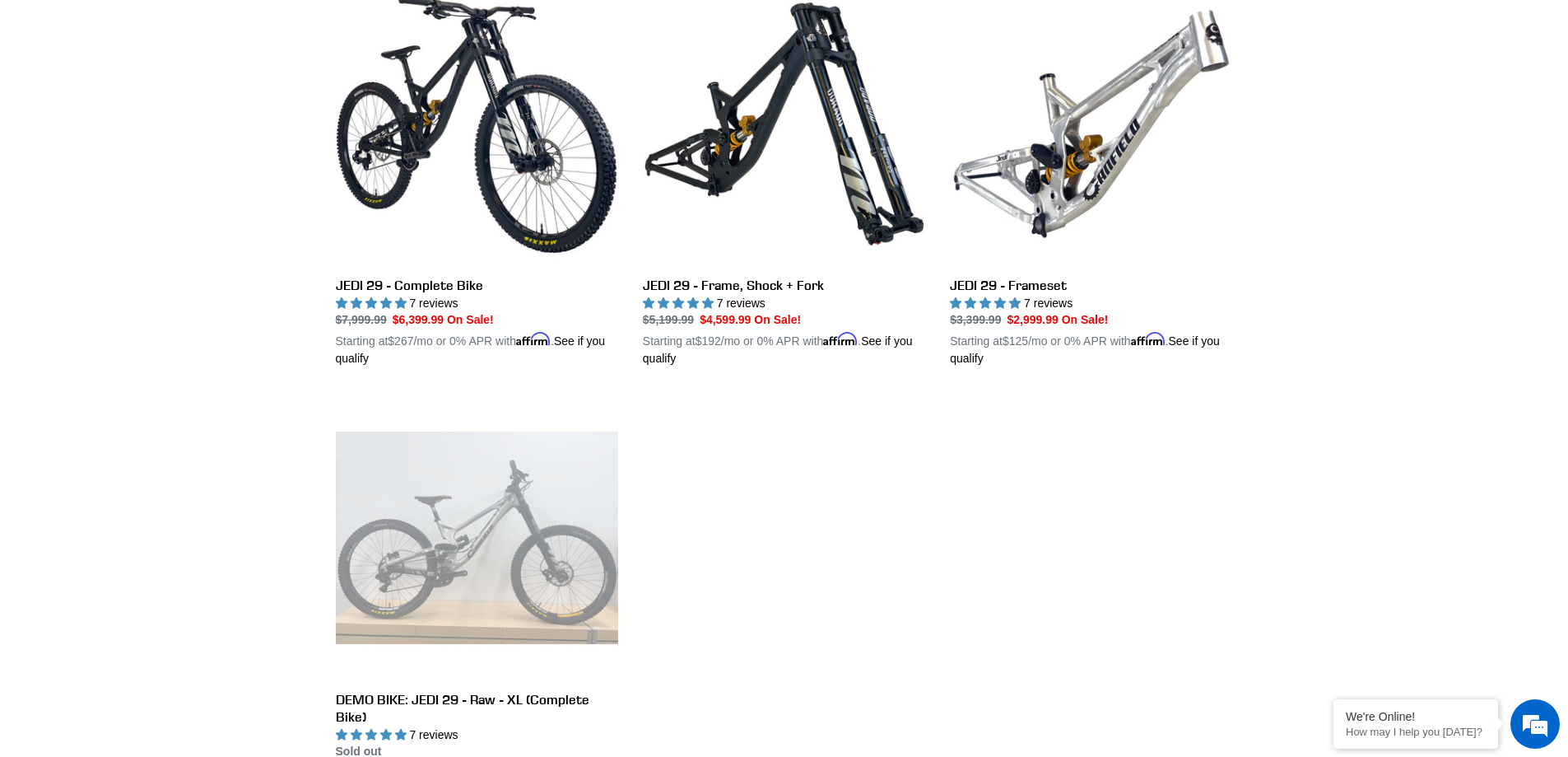
scroll to position [412, 0]
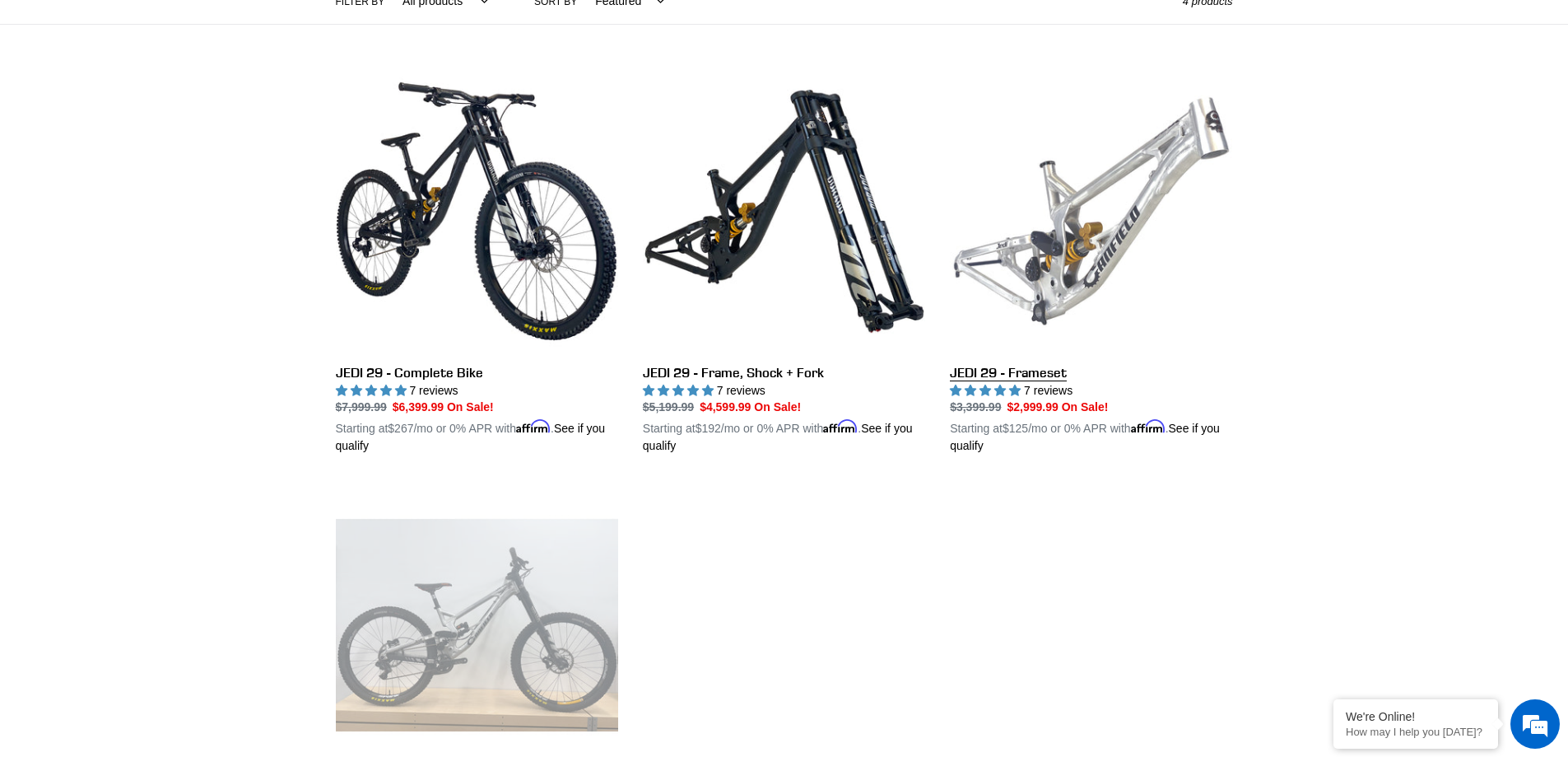
click at [1030, 253] on link "JEDI 29 - Frameset" at bounding box center [1091, 262] width 282 height 385
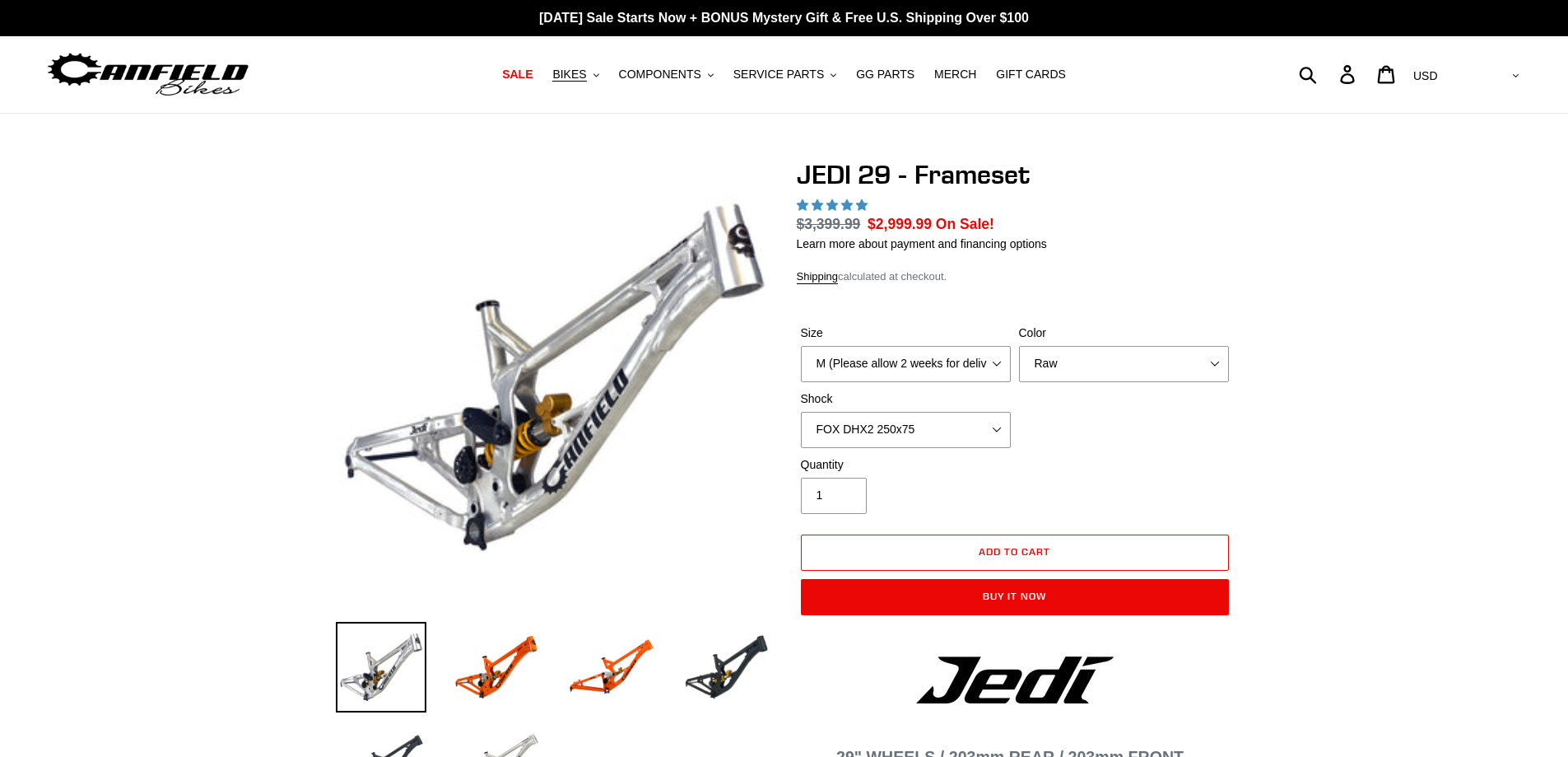
select select "highest-rating"
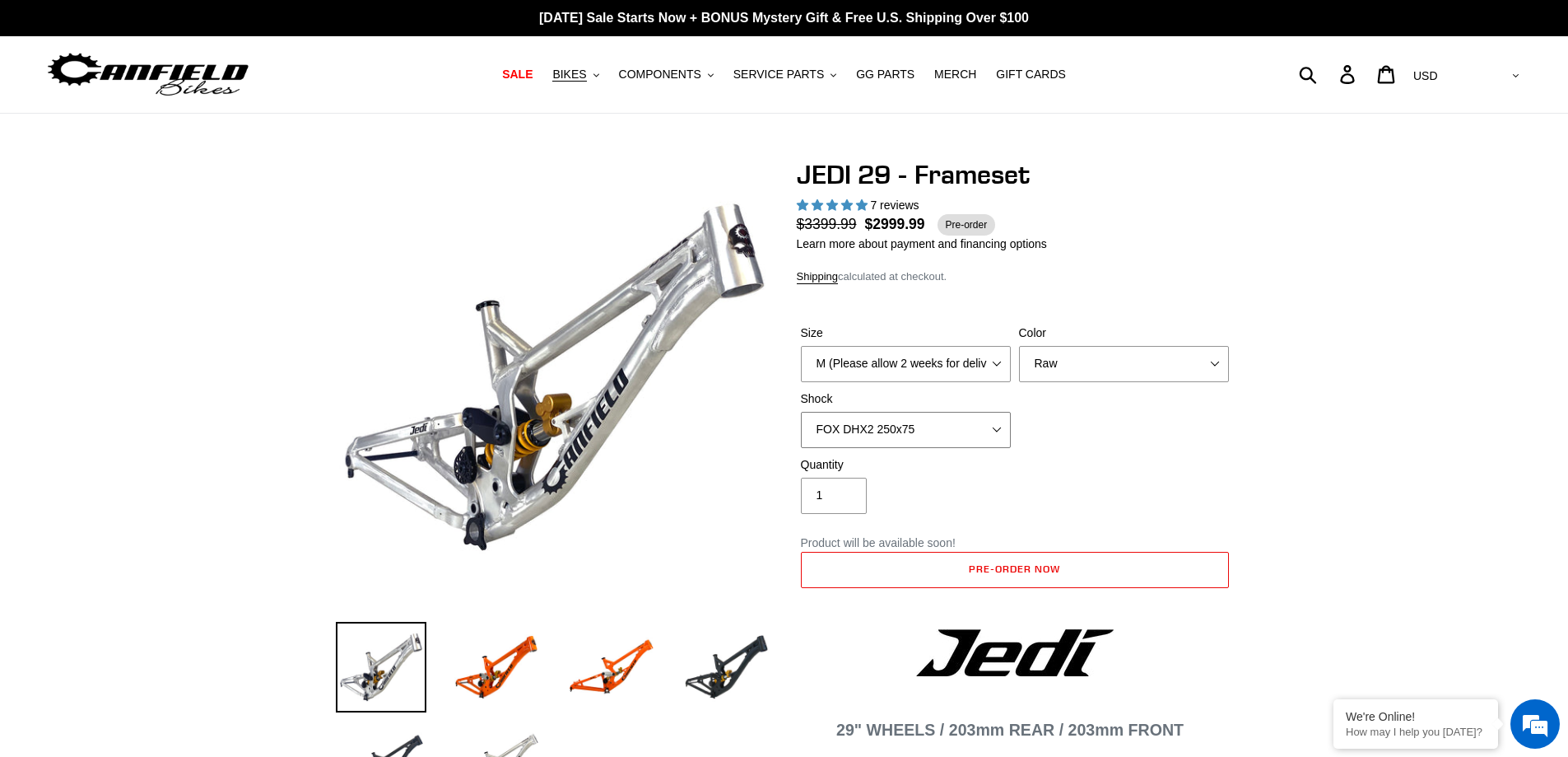
click at [933, 432] on select "No Shock FOX DHX2 250x75 RockShox Vivid Ultimate DH 250x75 EXT e-Storia LOX V3" at bounding box center [906, 430] width 210 height 36
click at [801, 412] on select "No Shock FOX DHX2 250x75 RockShox Vivid Ultimate DH 250x75 EXT e-Storia LOX V3" at bounding box center [906, 430] width 210 height 36
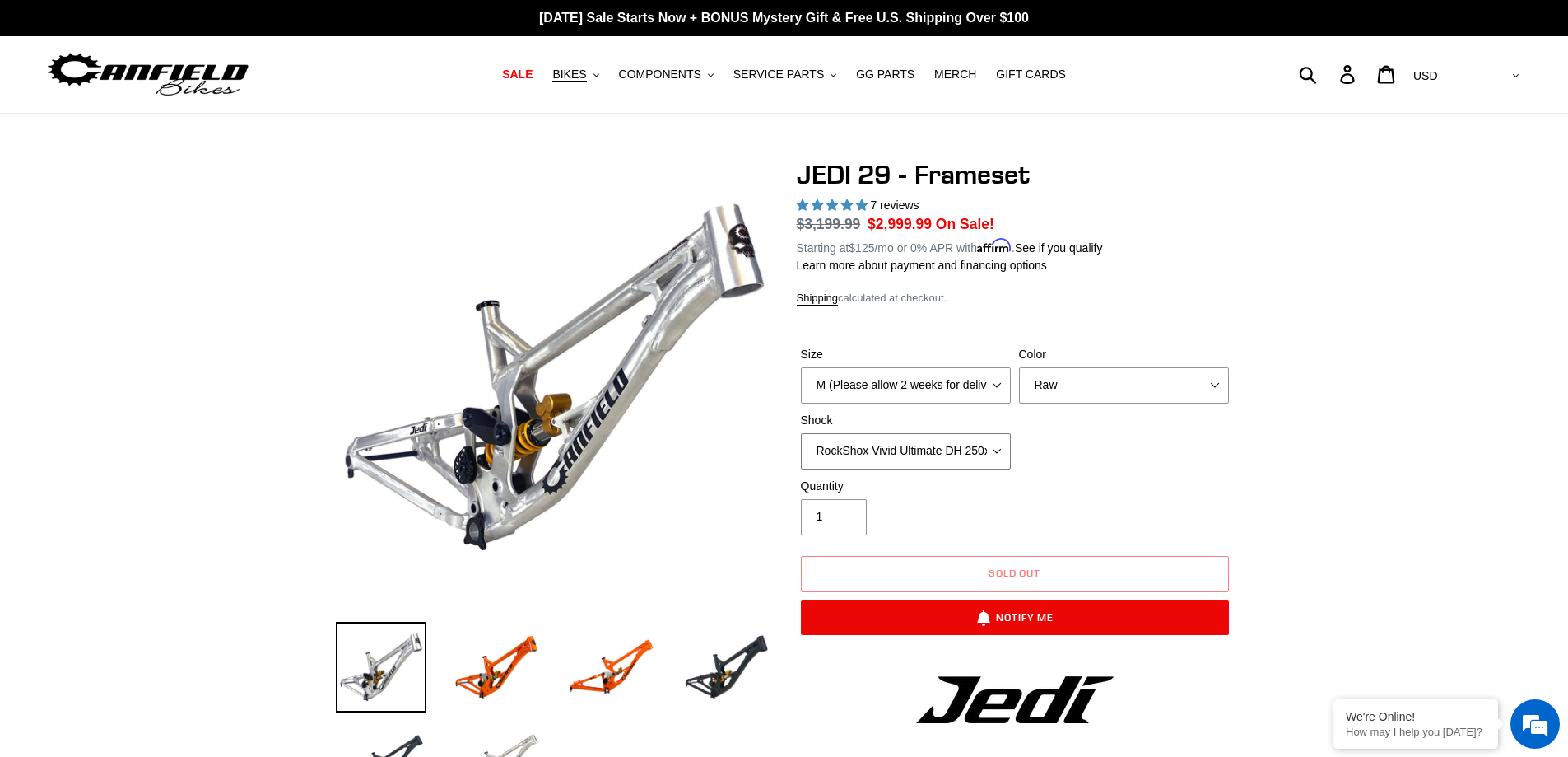
click at [927, 452] on select "No Shock FOX DHX2 250x75 RockShox Vivid Ultimate DH 250x75 EXT e-Storia LOX V3" at bounding box center [906, 452] width 210 height 36
click at [801, 434] on select "No Shock FOX DHX2 250x75 RockShox Vivid Ultimate DH 250x75 EXT e-Storia LOX V3" at bounding box center [906, 452] width 210 height 36
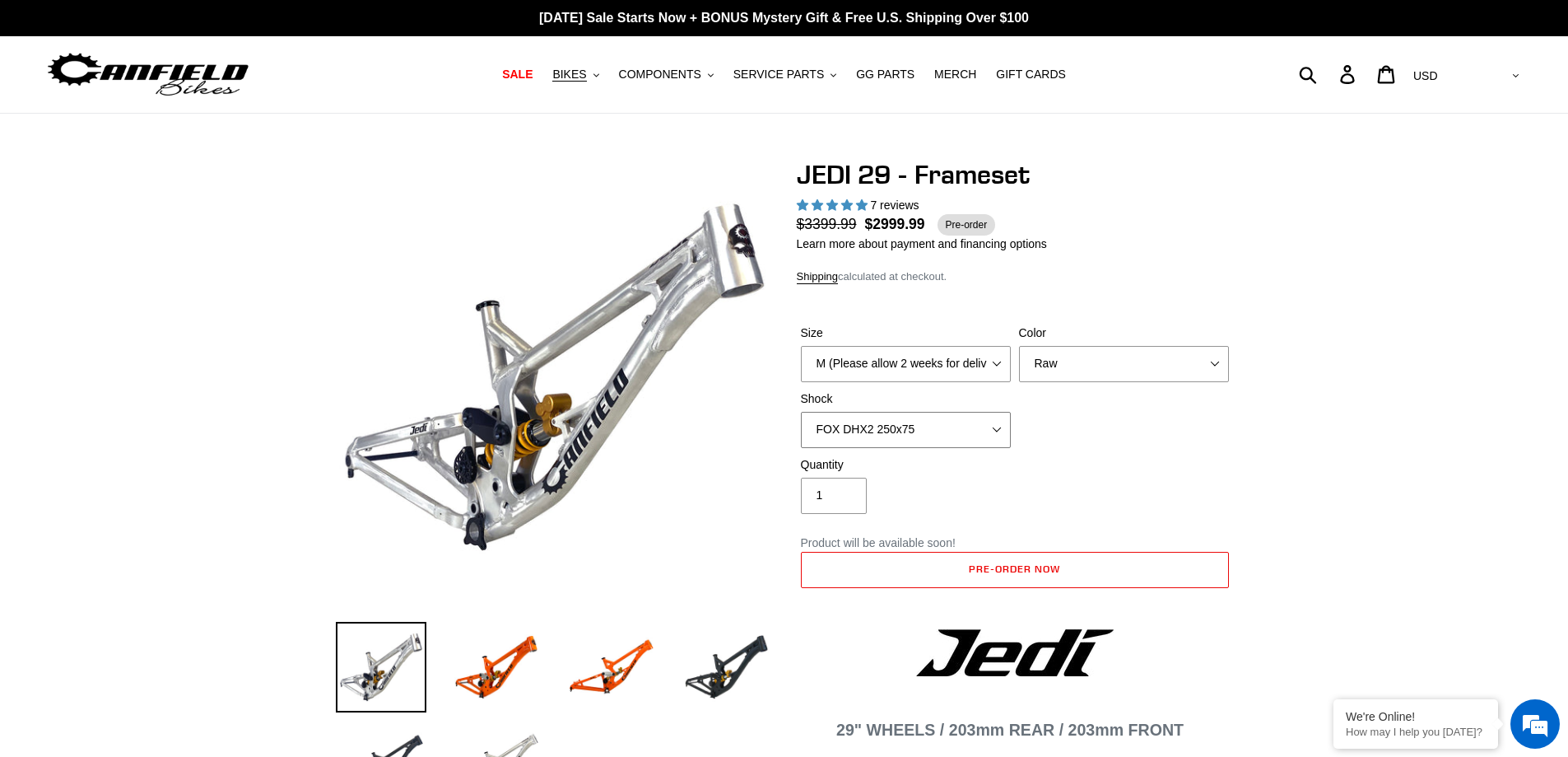
click at [934, 428] on select "No Shock FOX DHX2 250x75 RockShox Vivid Ultimate DH 250x75 EXT e-Storia LOX V3" at bounding box center [906, 430] width 210 height 36
select select "EXT e-Storia LOX V3"
click at [801, 412] on select "No Shock FOX DHX2 250x75 RockShox Vivid Ultimate DH 250x75 EXT e-Storia LOX V3" at bounding box center [906, 430] width 210 height 36
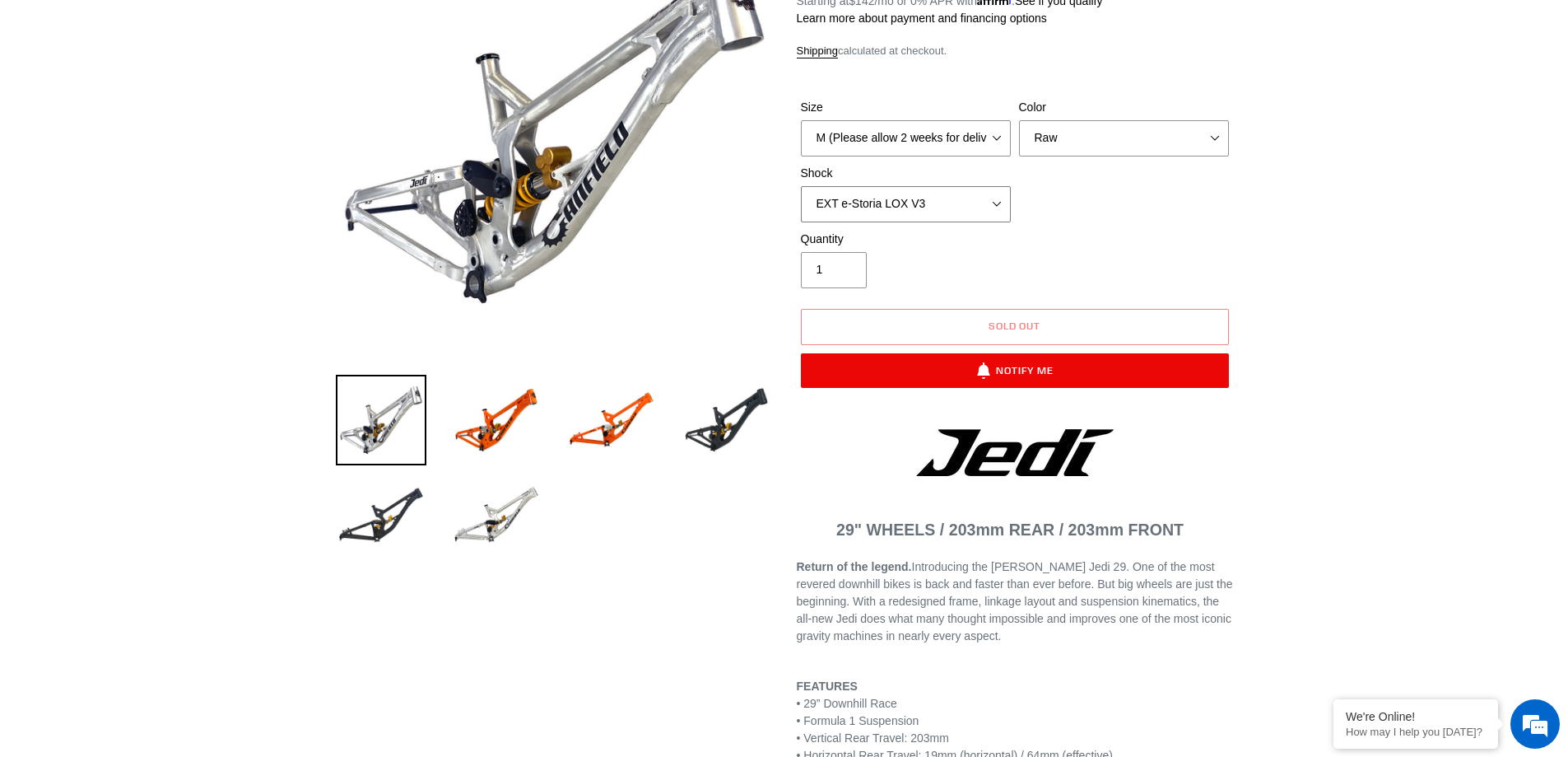
scroll to position [165, 0]
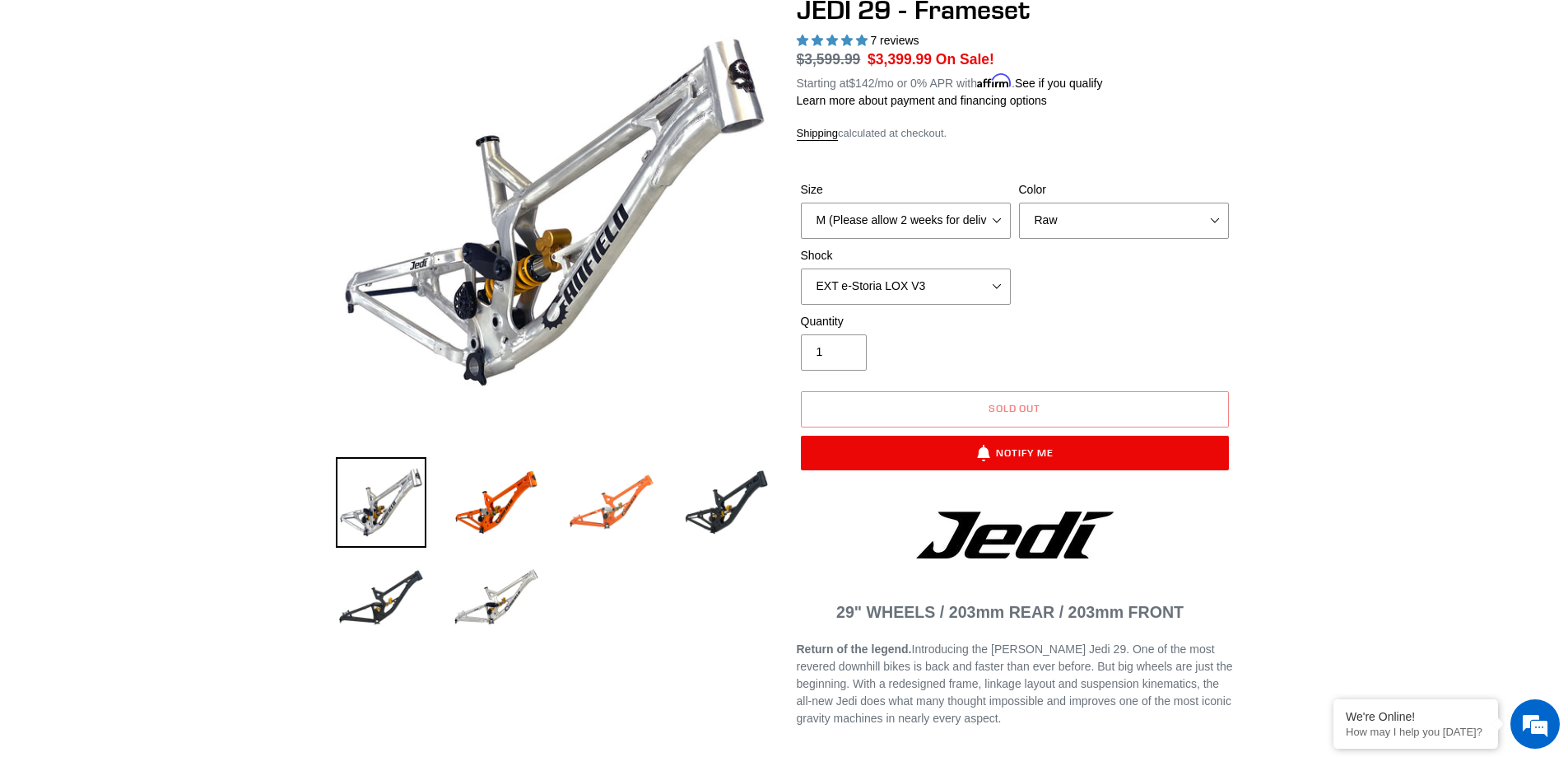
click at [614, 517] on img at bounding box center [611, 502] width 90 height 90
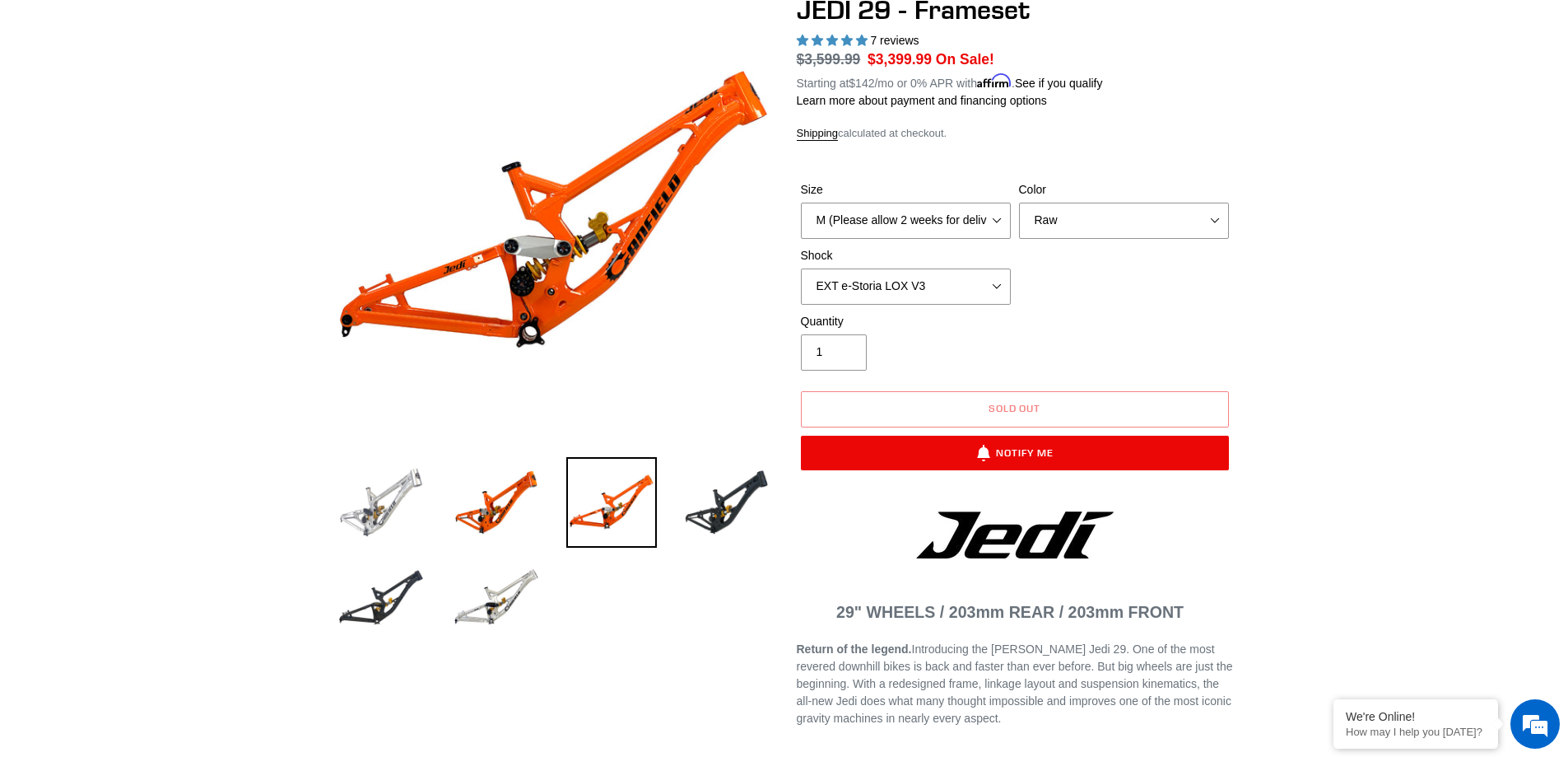
click at [372, 507] on img at bounding box center [381, 502] width 90 height 90
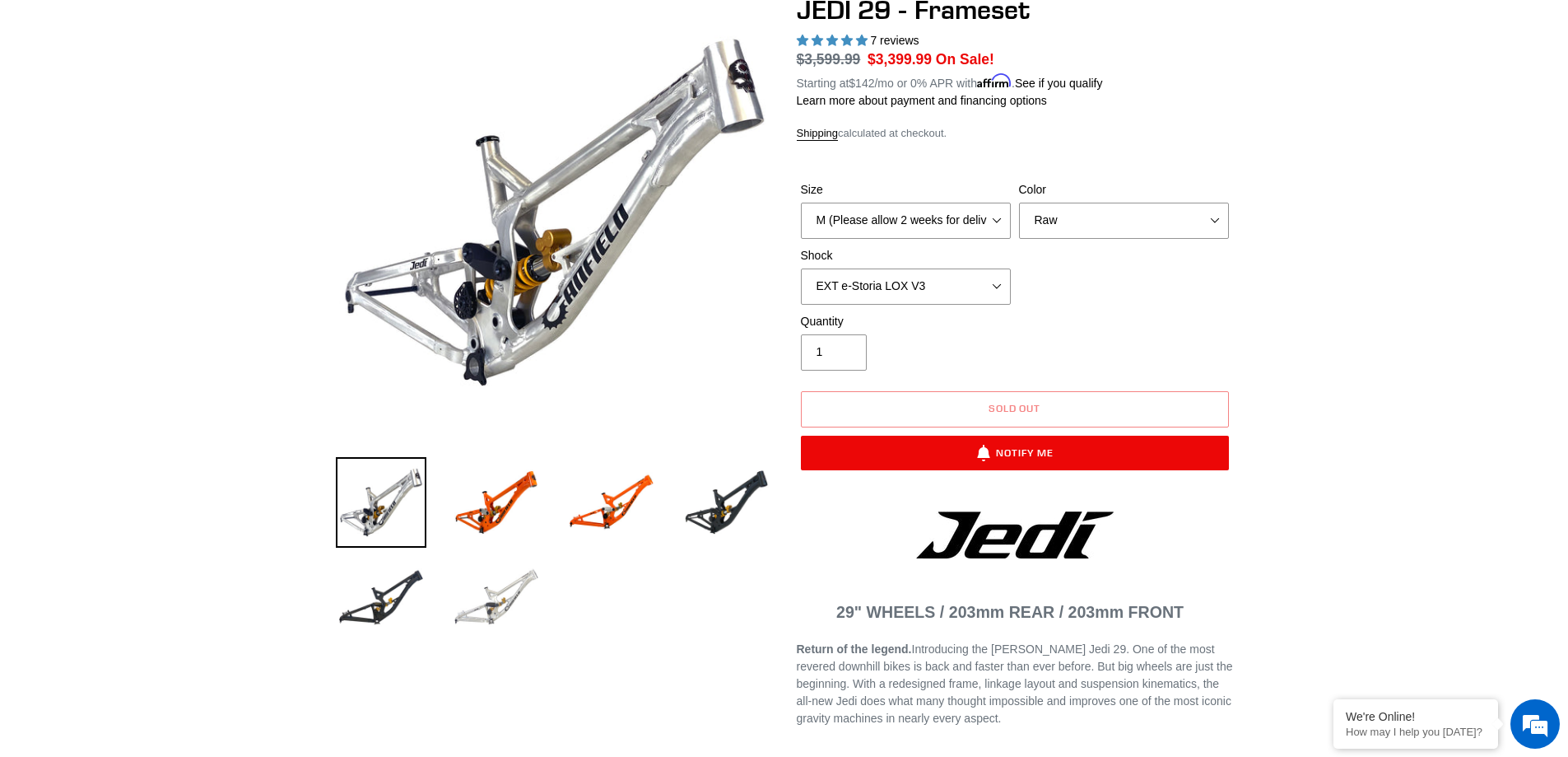
click at [459, 621] on img at bounding box center [495, 598] width 90 height 90
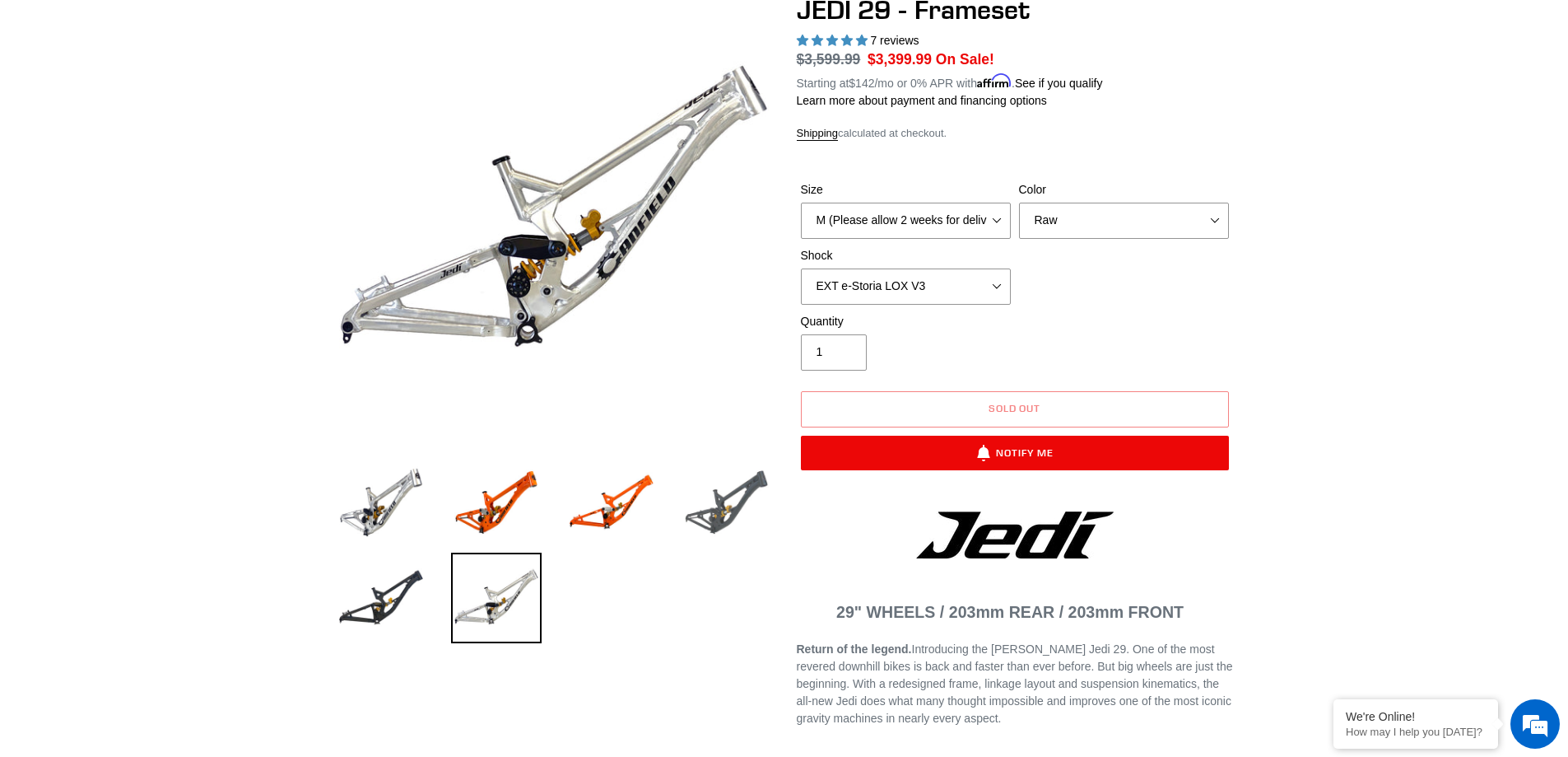
click at [748, 495] on img at bounding box center [727, 502] width 90 height 90
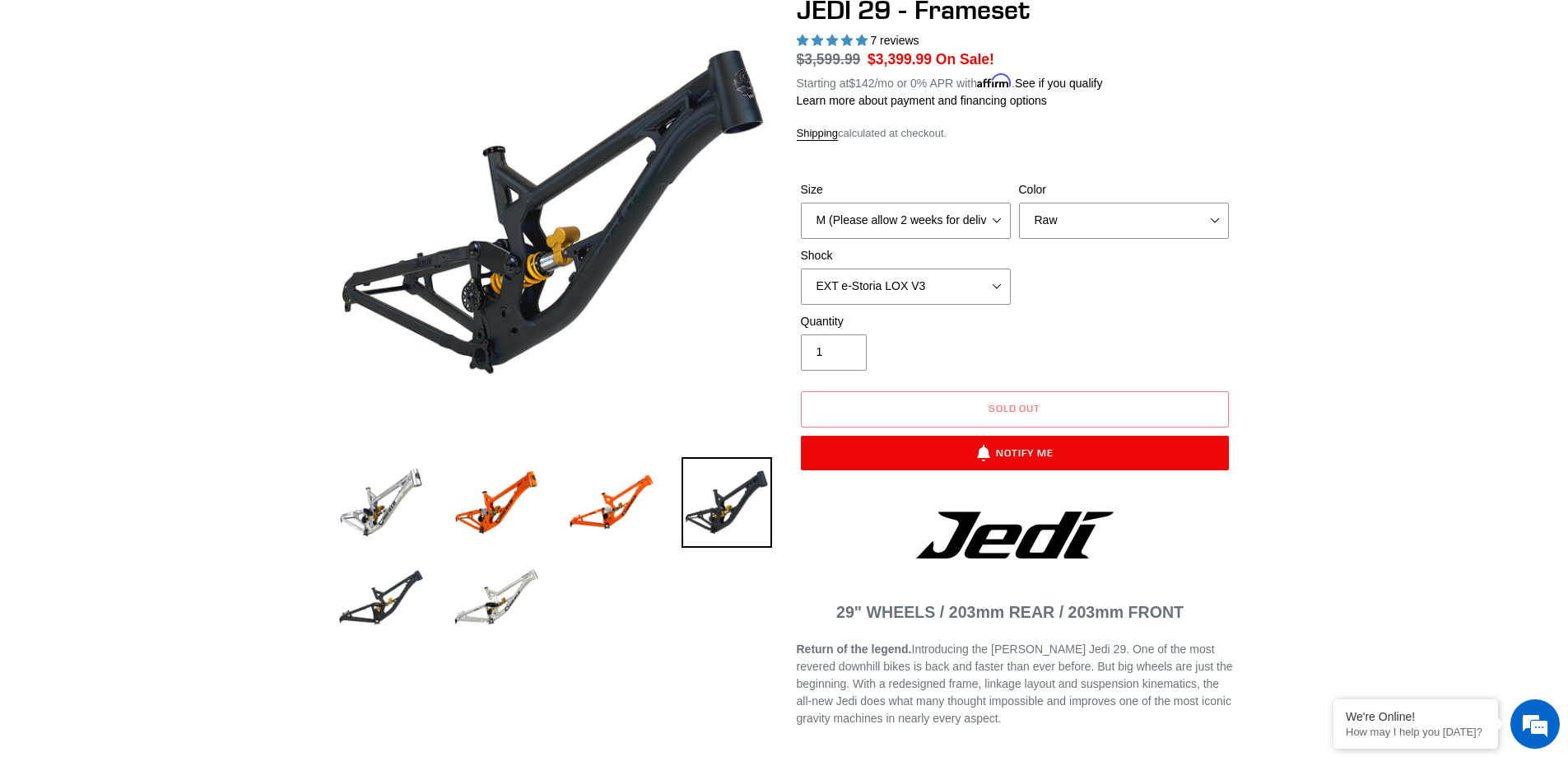
click at [1149, 188] on label "Color" at bounding box center [1124, 189] width 210 height 17
click at [1149, 202] on select "Orange Raw Stealth Black" at bounding box center [1124, 220] width 210 height 36
click at [1144, 220] on select "Orange Raw Stealth Black" at bounding box center [1124, 220] width 210 height 36
